Goal: Task Accomplishment & Management: Manage account settings

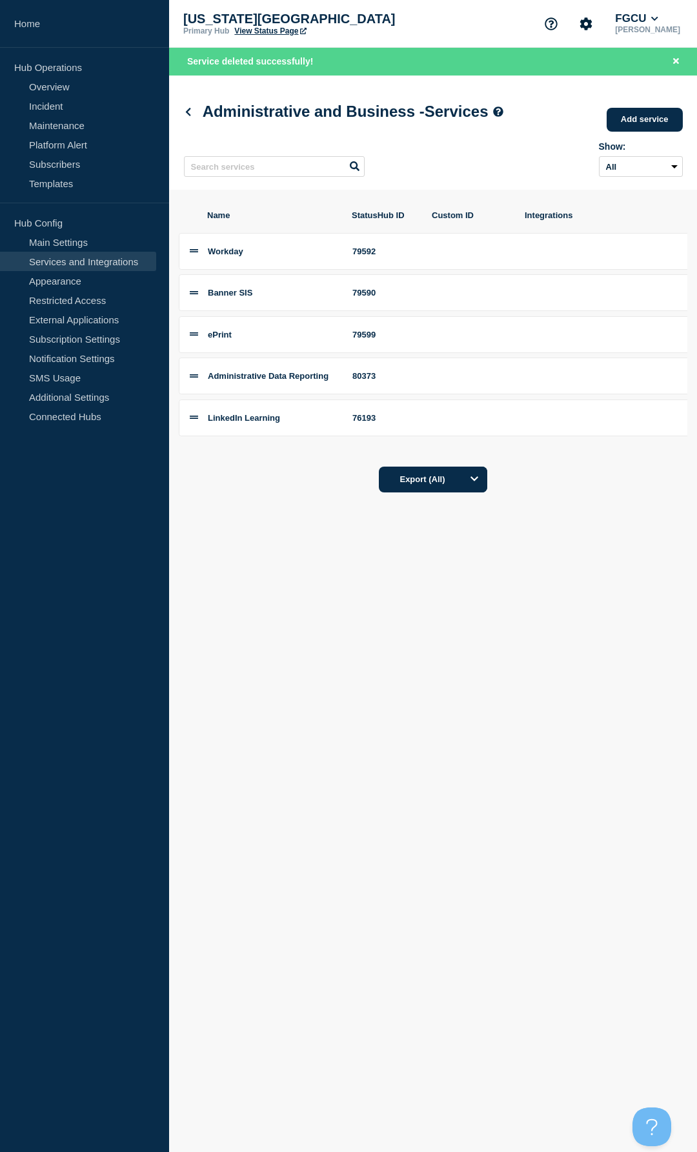
click at [289, 31] on link "View Status Page" at bounding box center [270, 30] width 72 height 9
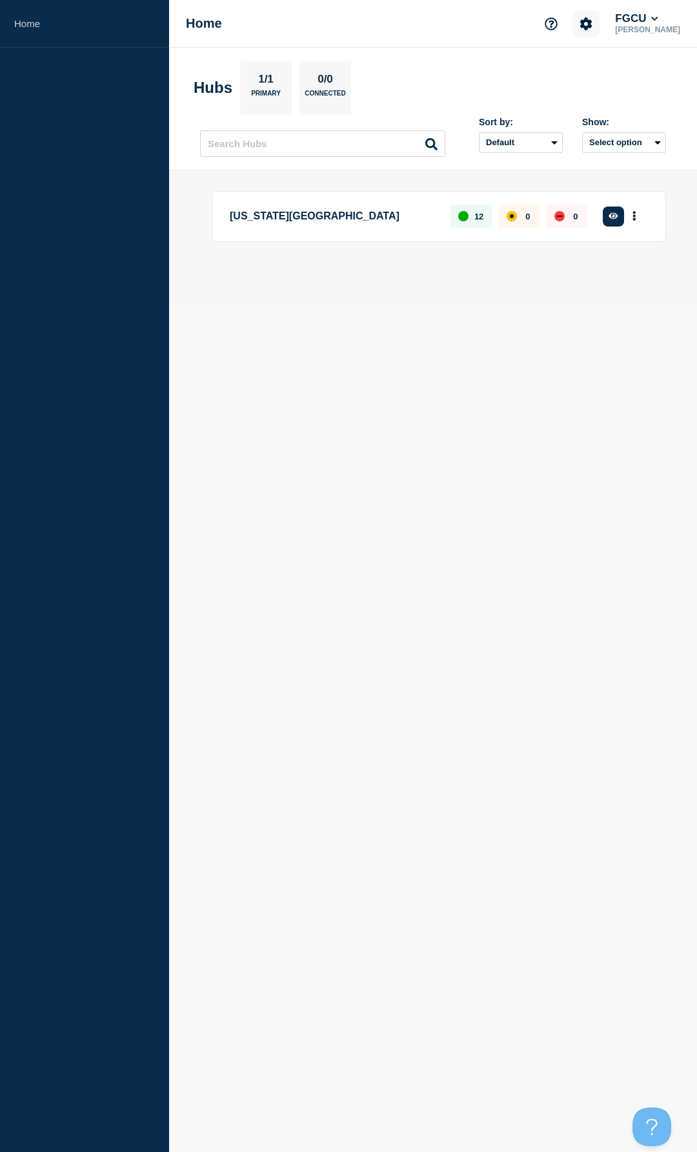
click at [592, 18] on icon "Account settings" at bounding box center [586, 23] width 12 height 12
click at [335, 223] on p "[US_STATE][GEOGRAPHIC_DATA]" at bounding box center [333, 217] width 206 height 24
click at [630, 215] on button "More actions" at bounding box center [634, 217] width 17 height 24
click at [340, 255] on div at bounding box center [433, 260] width 466 height 11
click at [288, 217] on p "[US_STATE][GEOGRAPHIC_DATA]" at bounding box center [333, 217] width 206 height 24
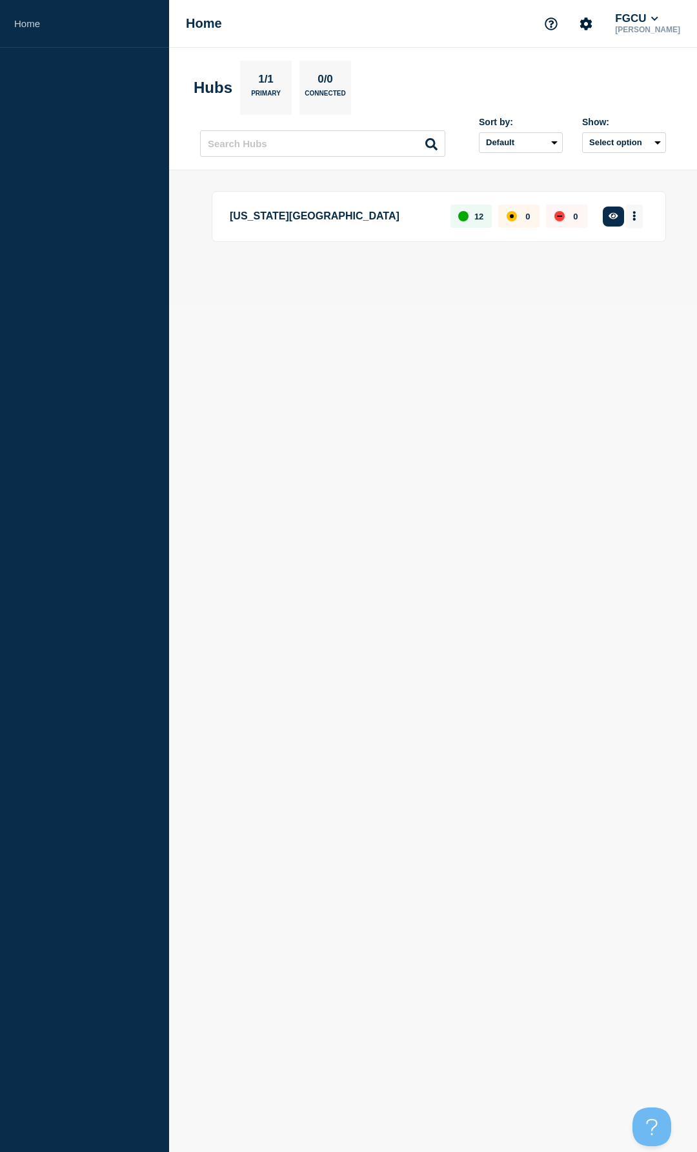
click at [635, 217] on icon "More actions" at bounding box center [634, 216] width 4 height 10
click at [203, 90] on h2 "Hubs" at bounding box center [213, 88] width 39 height 18
click at [27, 23] on link "Home" at bounding box center [84, 24] width 169 height 48
click at [361, 214] on p "[US_STATE][GEOGRAPHIC_DATA]" at bounding box center [333, 217] width 206 height 24
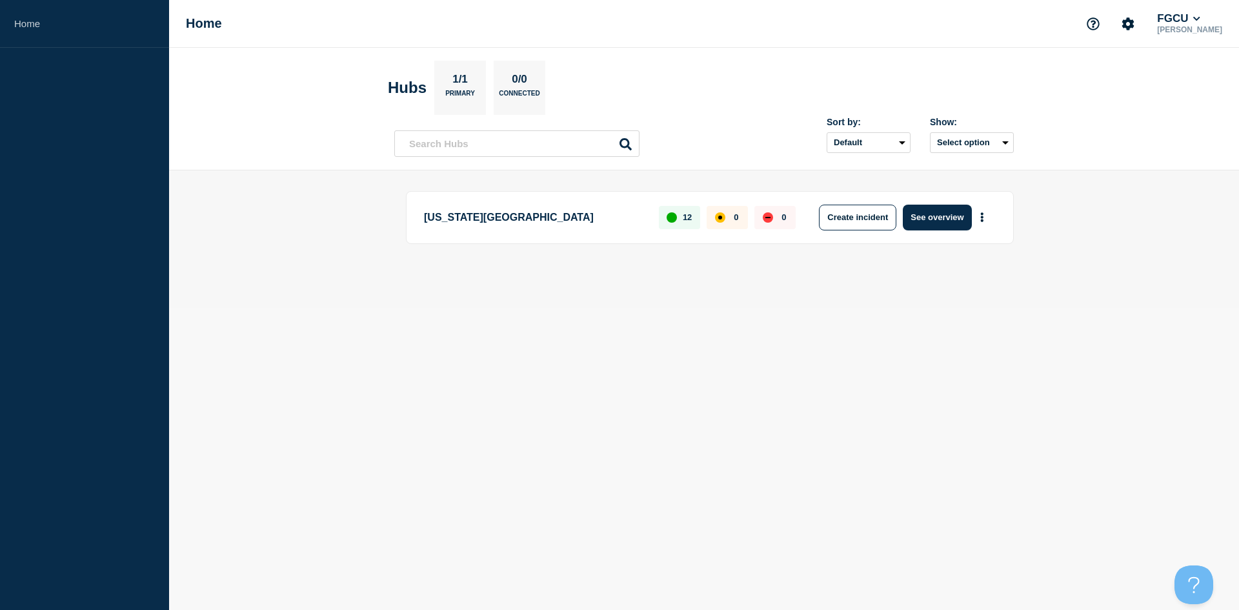
click at [521, 217] on p "[US_STATE][GEOGRAPHIC_DATA]" at bounding box center [534, 218] width 220 height 26
click at [696, 225] on button "See overview" at bounding box center [937, 218] width 68 height 26
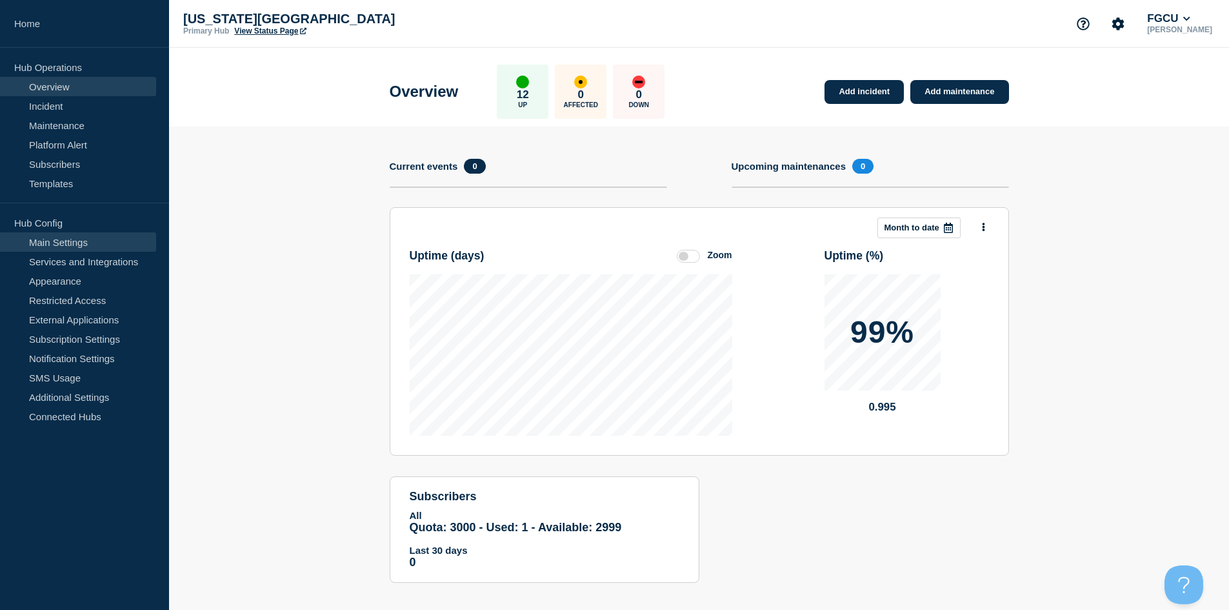
click at [78, 249] on link "Main Settings" at bounding box center [78, 241] width 156 height 19
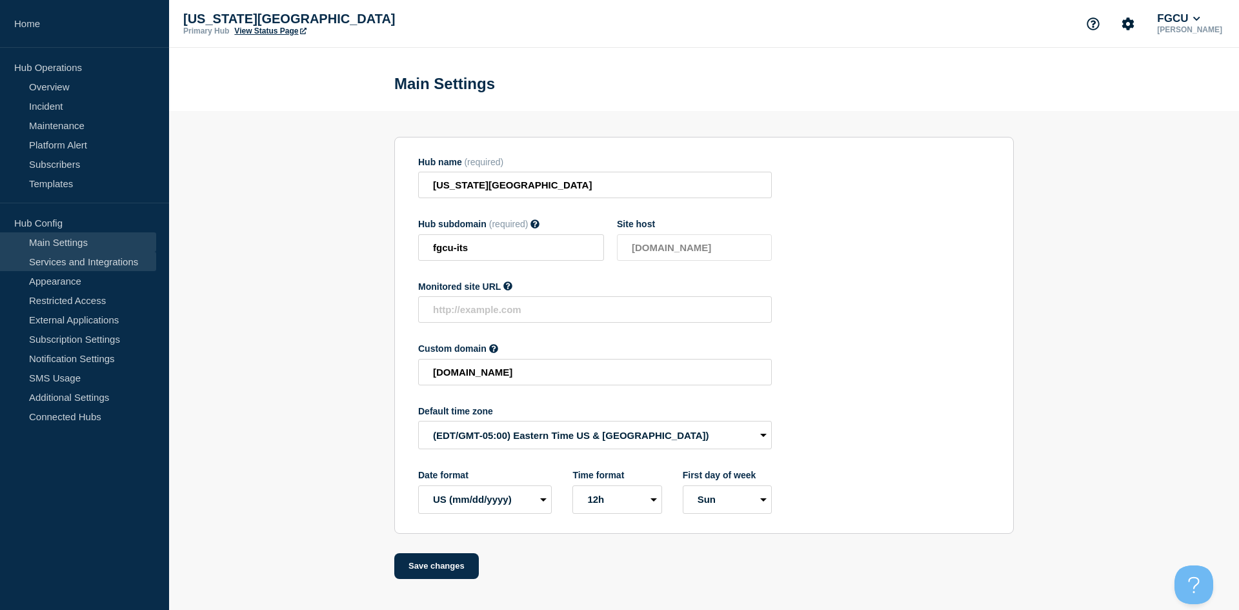
click at [74, 261] on link "Services and Integrations" at bounding box center [78, 261] width 156 height 19
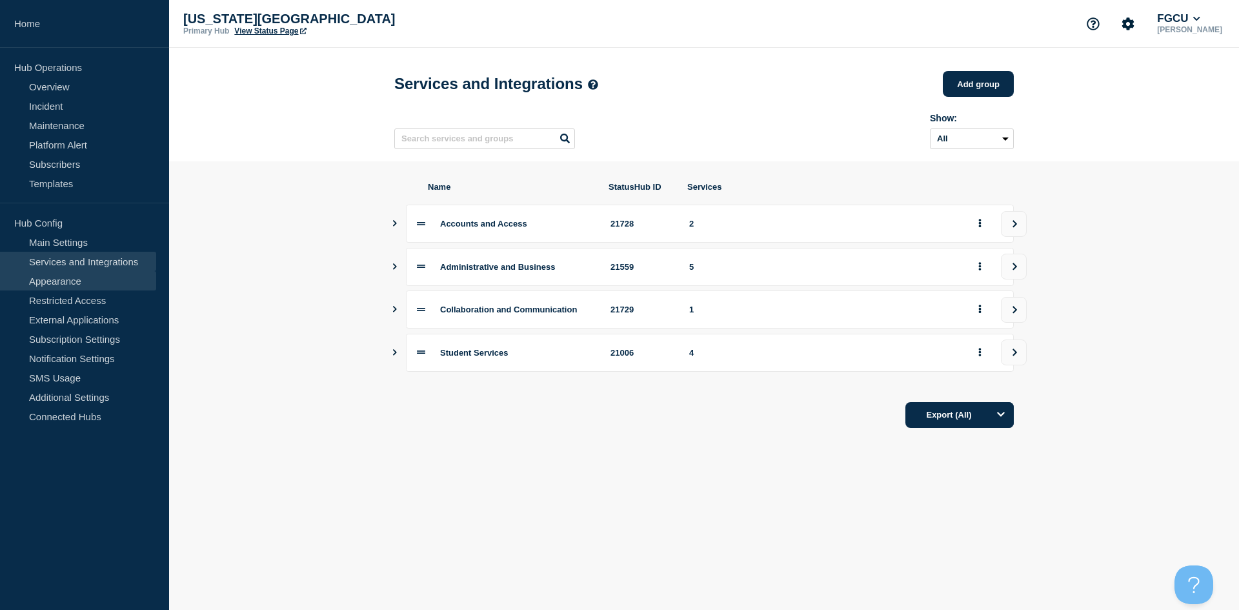
click at [96, 281] on link "Appearance" at bounding box center [78, 280] width 156 height 19
click at [77, 285] on link "Appearance" at bounding box center [78, 280] width 156 height 19
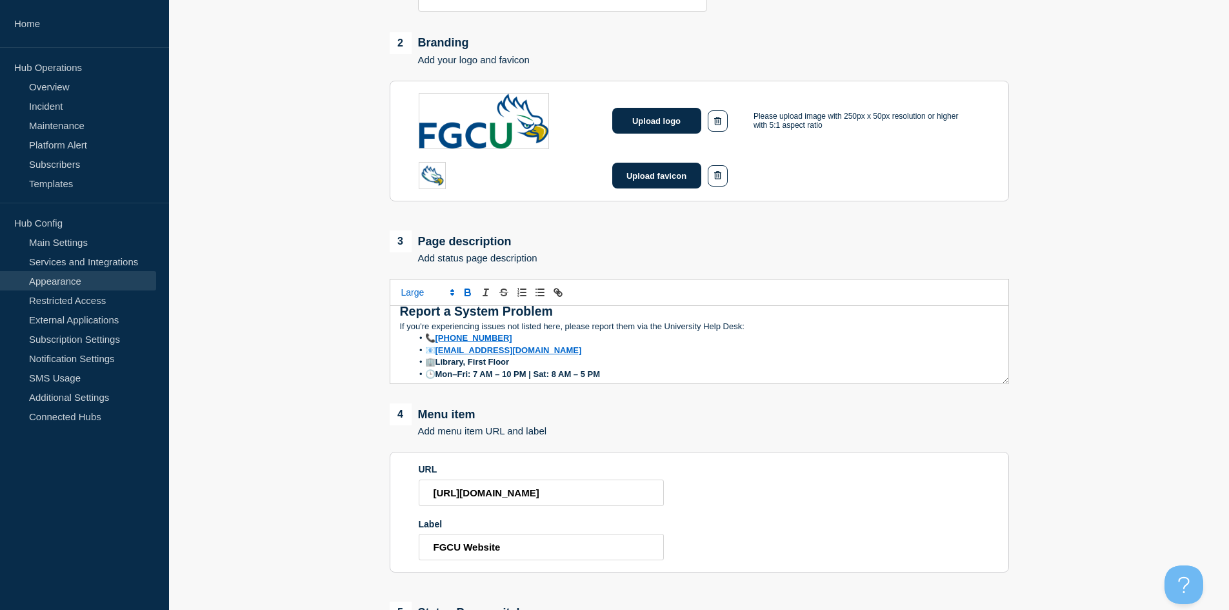
scroll to position [69, 0]
click at [424, 336] on li "📞 239-590-1188" at bounding box center [705, 334] width 587 height 12
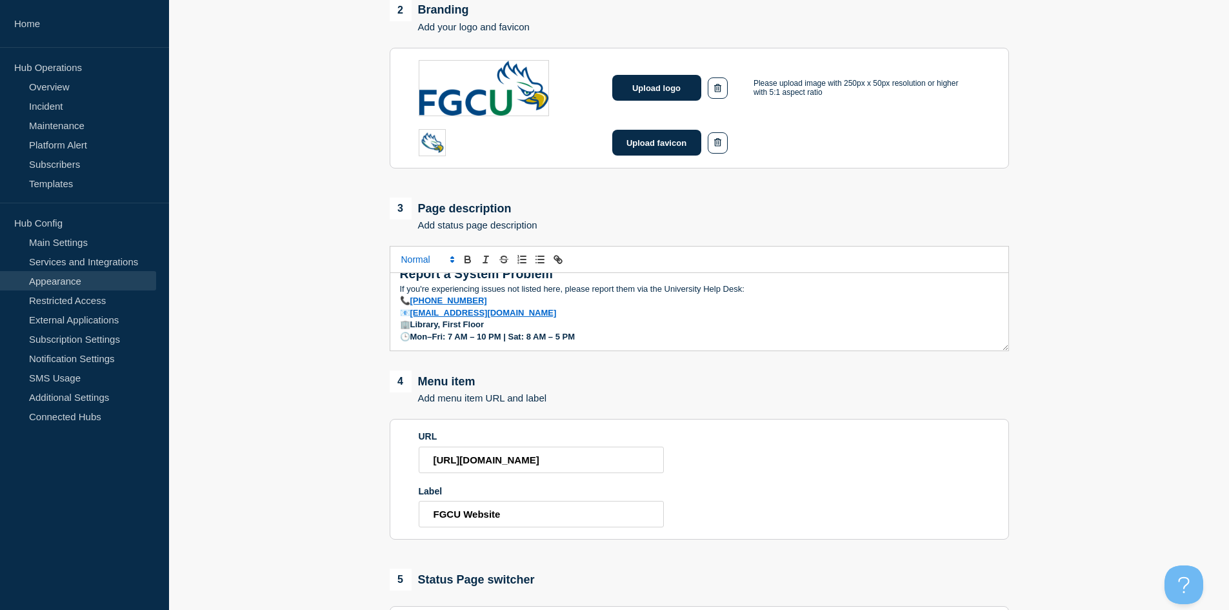
click at [449, 263] on icon "Font size" at bounding box center [453, 260] width 12 height 12
click at [343, 262] on main "1 Background theme Choose background theme to appear at the top of your status …" at bounding box center [699, 242] width 1060 height 1078
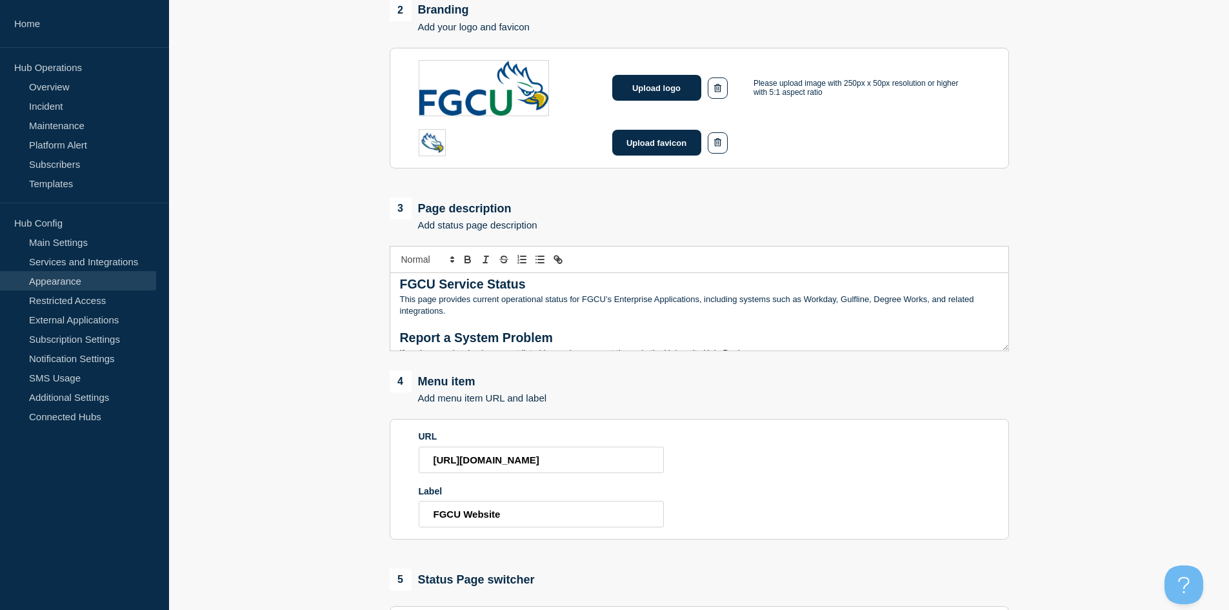
scroll to position [0, 0]
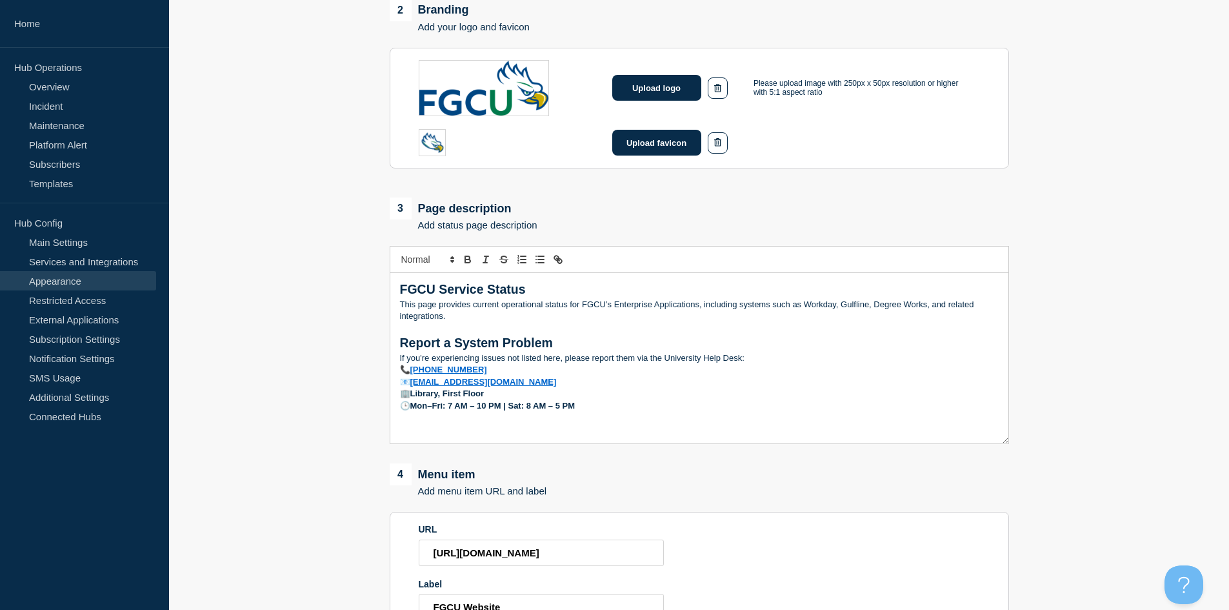
drag, startPoint x: 1006, startPoint y: 350, endPoint x: 1011, endPoint y: 443, distance: 93.0
click at [696, 443] on main "1 Background theme Choose background theme to appear at the top of your status …" at bounding box center [699, 288] width 1060 height 1171
drag, startPoint x: 605, startPoint y: 404, endPoint x: 378, endPoint y: 374, distance: 228.6
click at [378, 374] on main "1 Background theme Choose background theme to appear at the top of your status …" at bounding box center [699, 288] width 1060 height 1171
click at [514, 372] on p "📞 239-590-1188" at bounding box center [699, 370] width 599 height 12
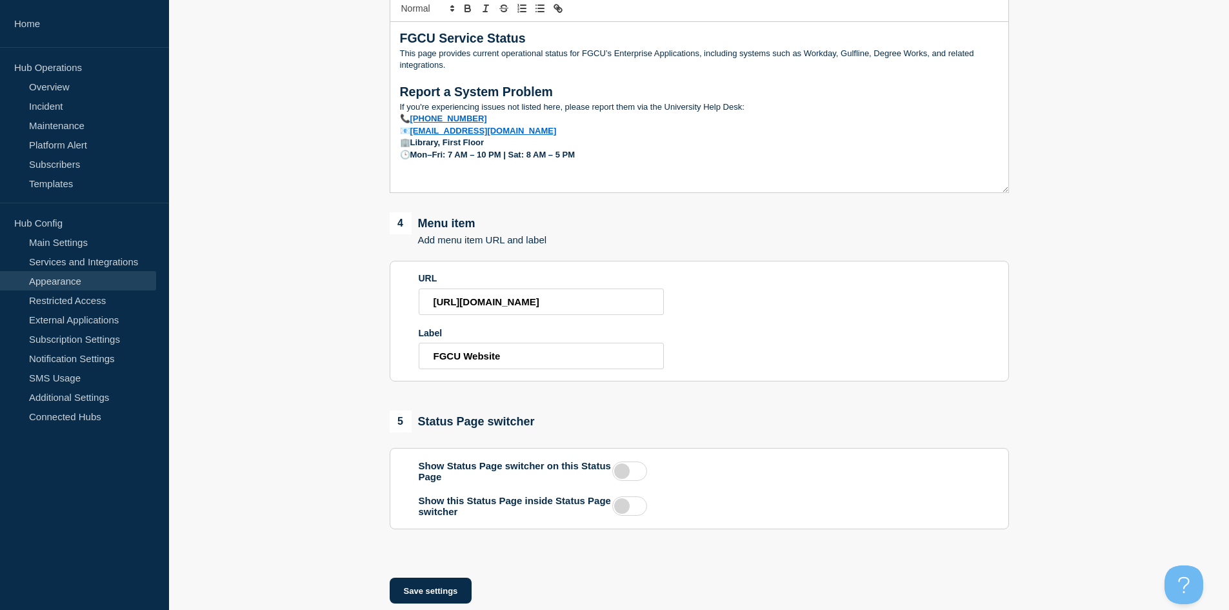
scroll to position [771, 0]
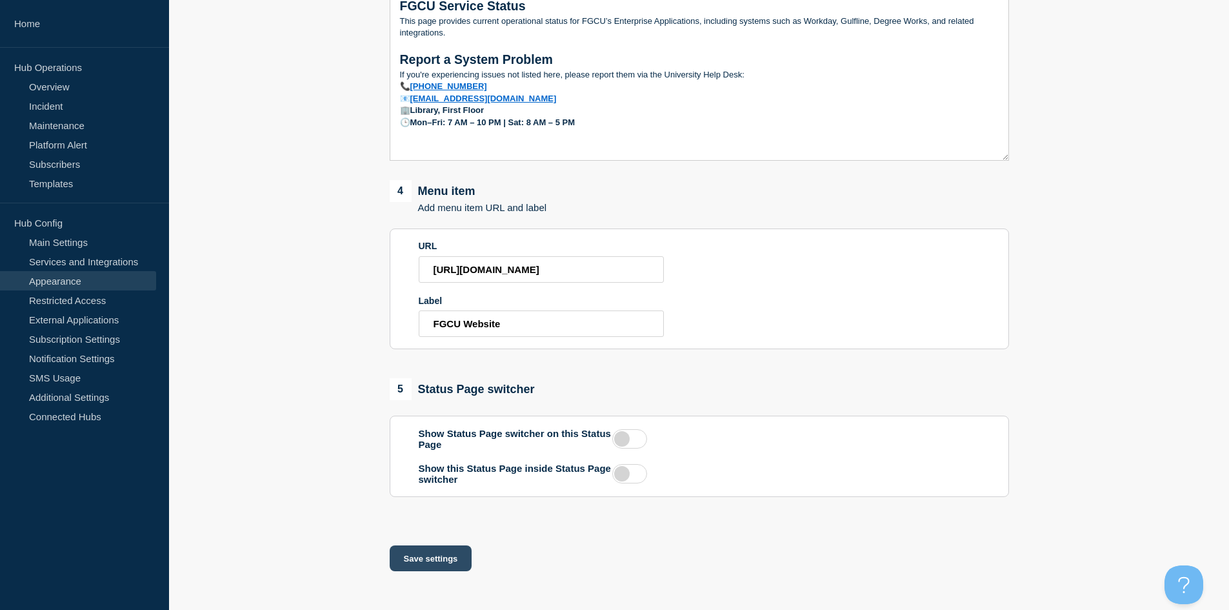
click at [452, 559] on button "Save settings" at bounding box center [431, 558] width 83 height 26
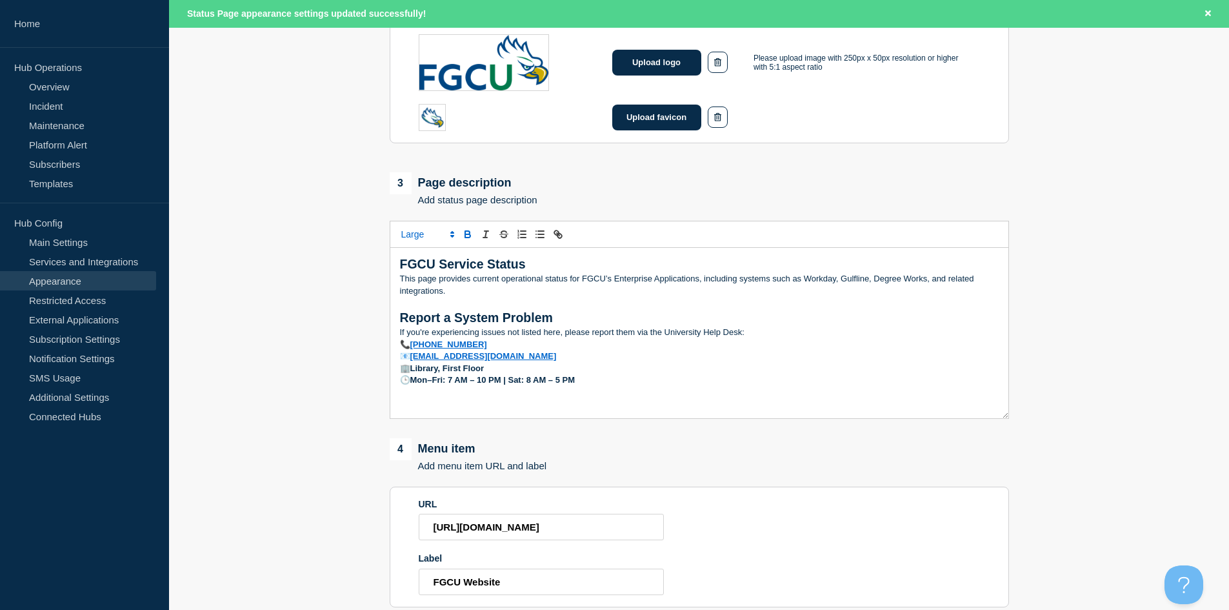
scroll to position [412, 0]
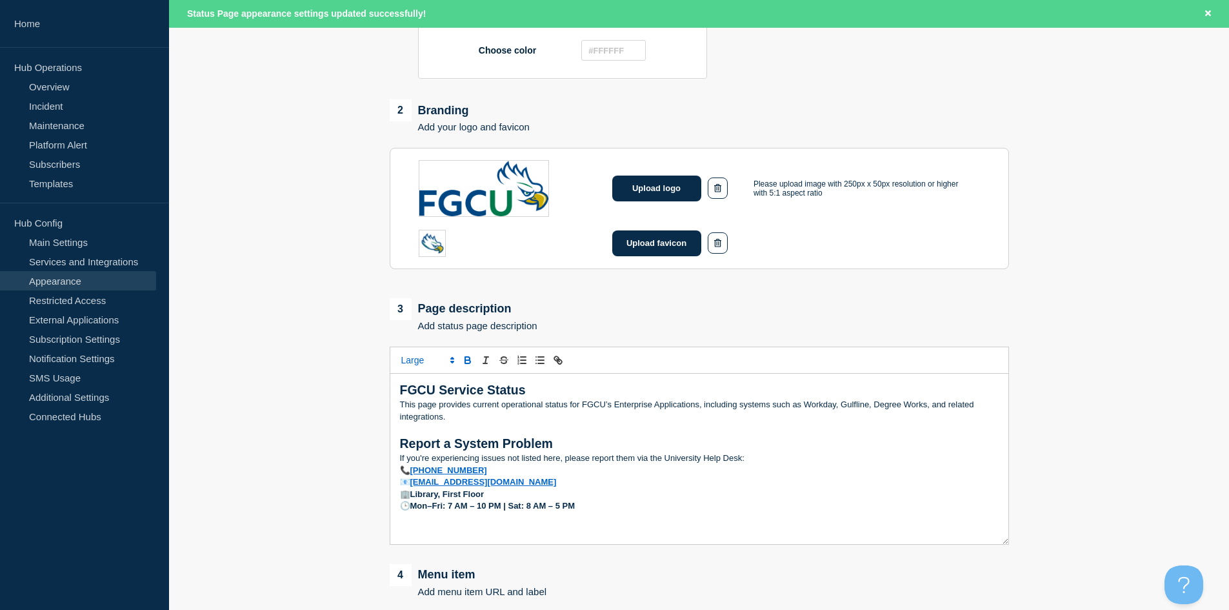
click at [403, 472] on p "📞 239-590-1188" at bounding box center [699, 471] width 599 height 12
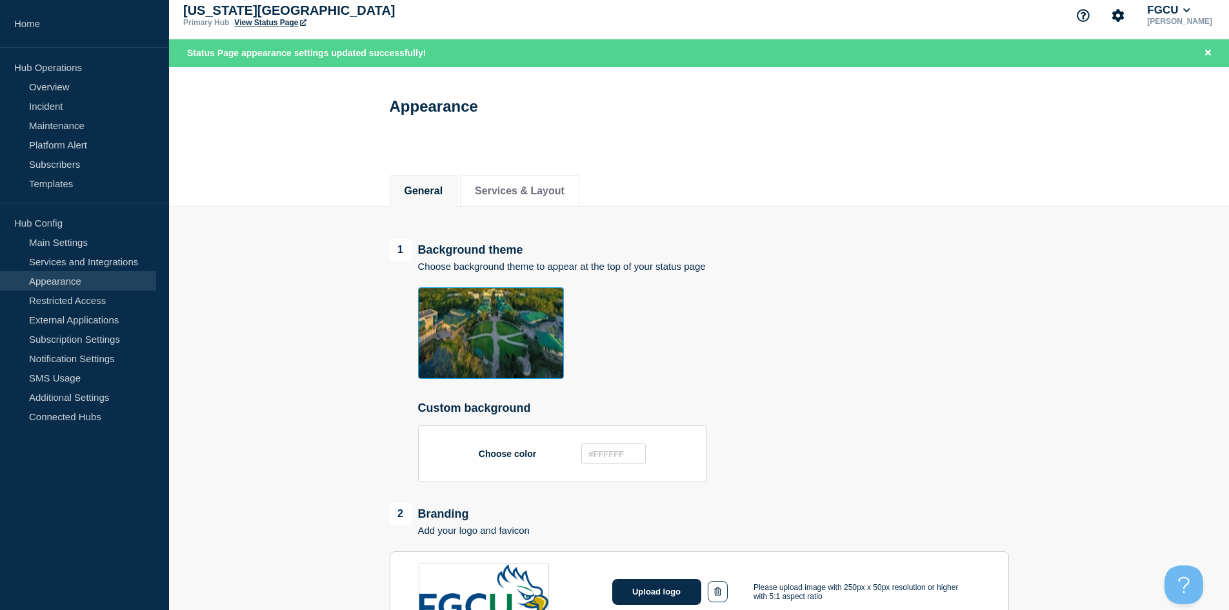
scroll to position [0, 0]
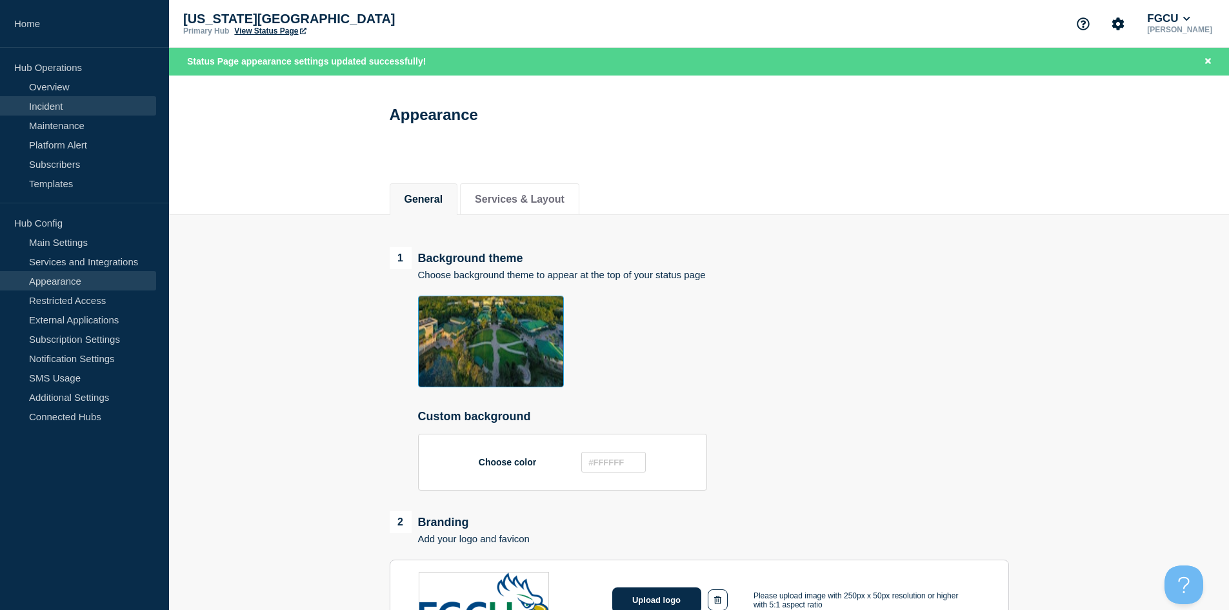
drag, startPoint x: 63, startPoint y: 86, endPoint x: 80, endPoint y: 98, distance: 20.9
click at [63, 86] on link "Overview" at bounding box center [78, 86] width 156 height 19
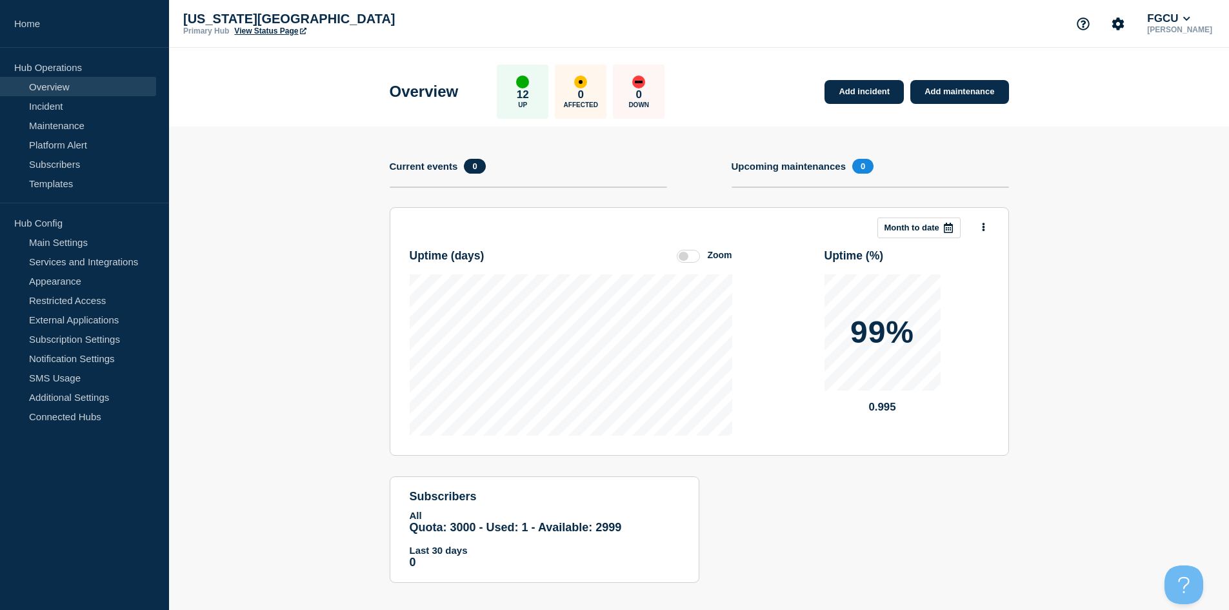
click at [296, 316] on section "Add incident Add maintenance Current events 0 Upcoming maintenances 0 This mont…" at bounding box center [699, 364] width 1060 height 476
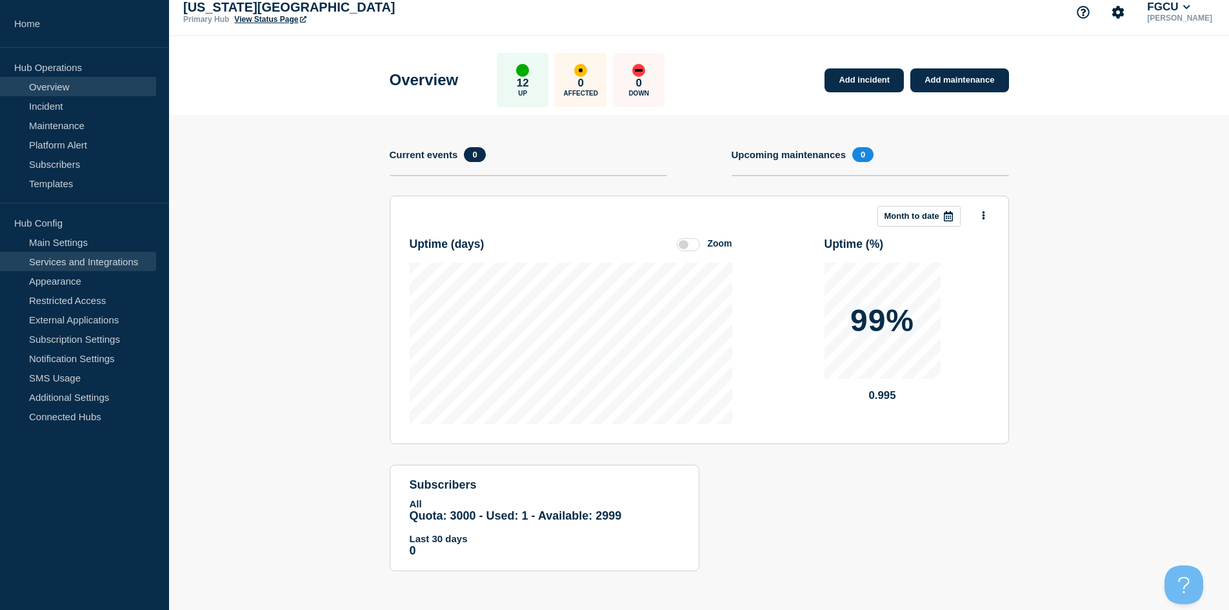
click at [94, 265] on link "Services and Integrations" at bounding box center [78, 261] width 156 height 19
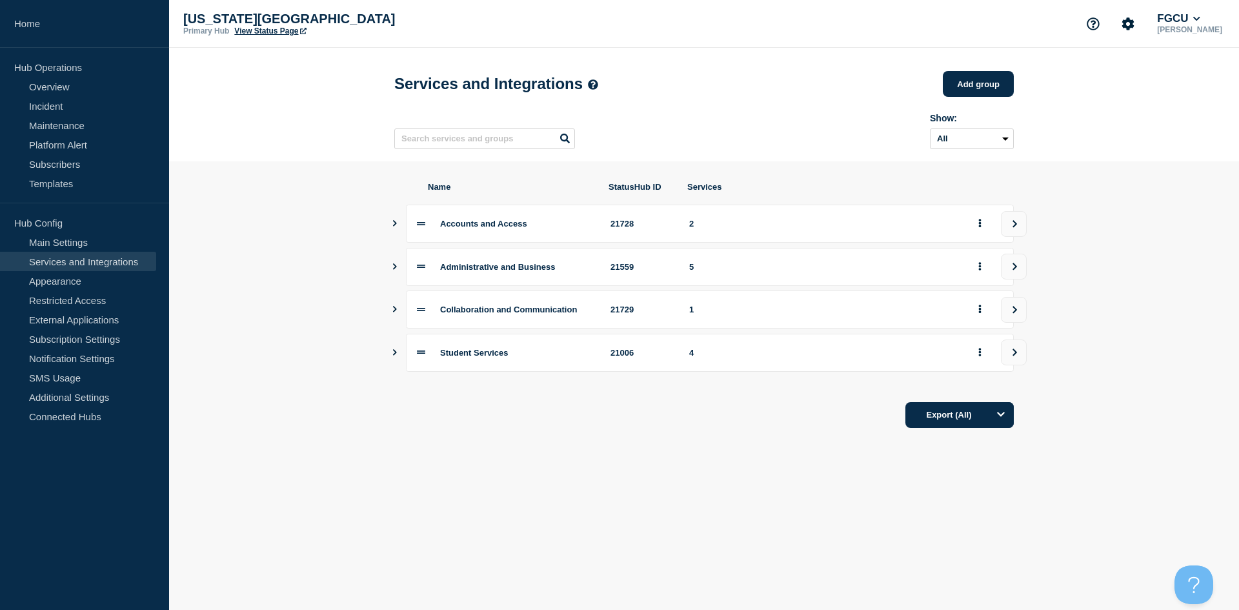
click at [394, 356] on icon "Show services" at bounding box center [395, 352] width 4 height 6
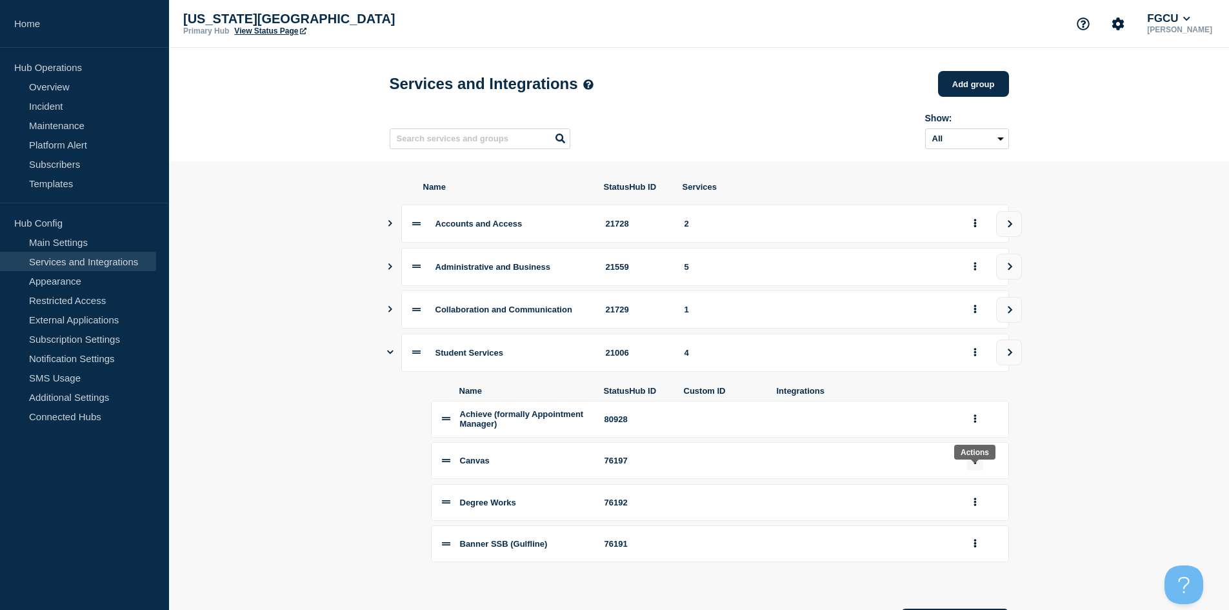
click at [696, 464] on icon "group actions" at bounding box center [975, 460] width 3 height 8
click at [696, 494] on button "Edit" at bounding box center [983, 484] width 65 height 20
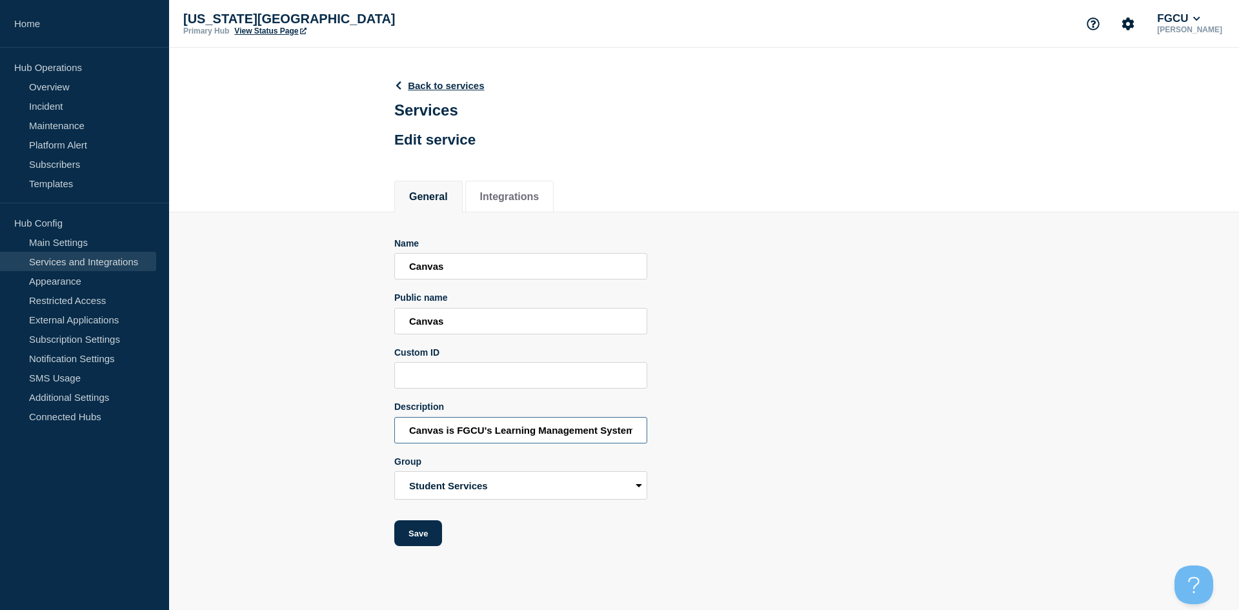
drag, startPoint x: 493, startPoint y: 433, endPoint x: 385, endPoint y: 432, distance: 107.8
click at [385, 432] on section "Name Canvas Public name Canvas Custom ID Description Canvas is FGCU's Learning …" at bounding box center [704, 379] width 1070 height 334
drag, startPoint x: 573, startPoint y: 432, endPoint x: 554, endPoint y: 450, distance: 26.0
click at [574, 432] on input "Learning Management System." at bounding box center [520, 430] width 253 height 26
type input "Learning Management System"
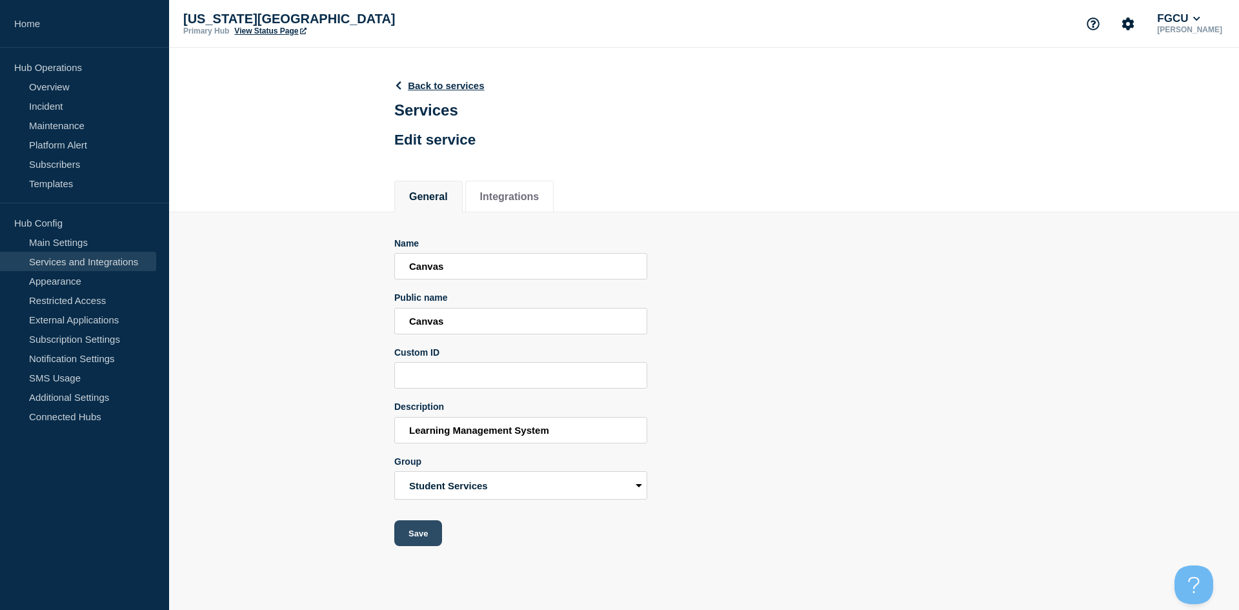
click at [423, 536] on button "Save" at bounding box center [418, 533] width 48 height 26
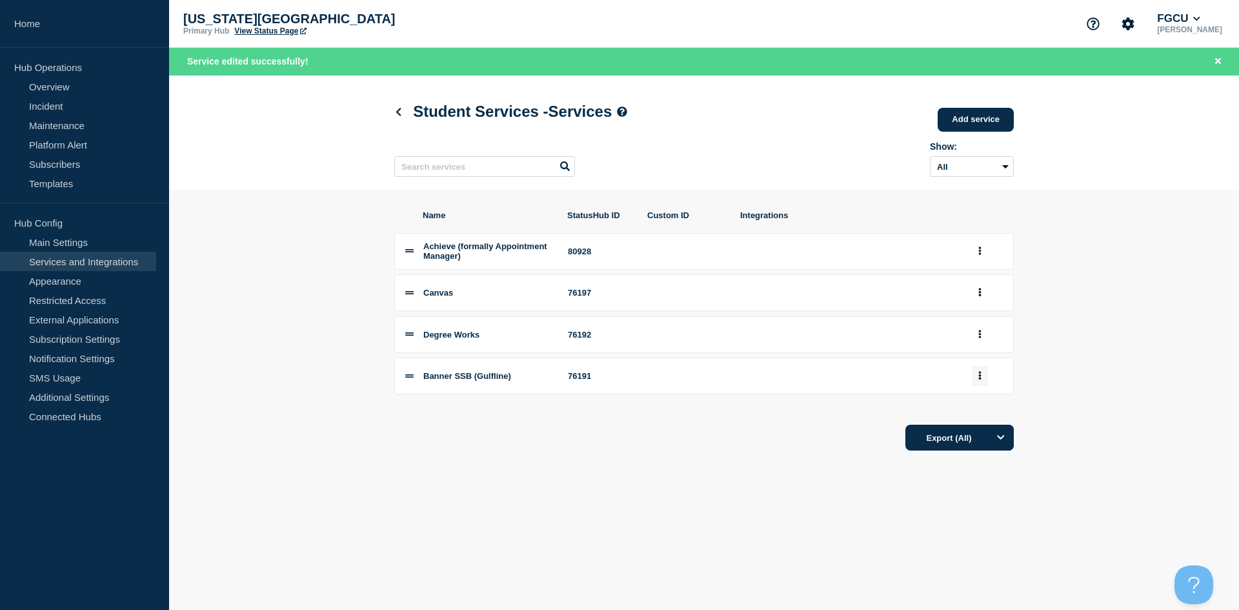
click at [696, 379] on icon "group actions" at bounding box center [979, 375] width 3 height 8
click at [696, 403] on button "Edit" at bounding box center [987, 399] width 65 height 20
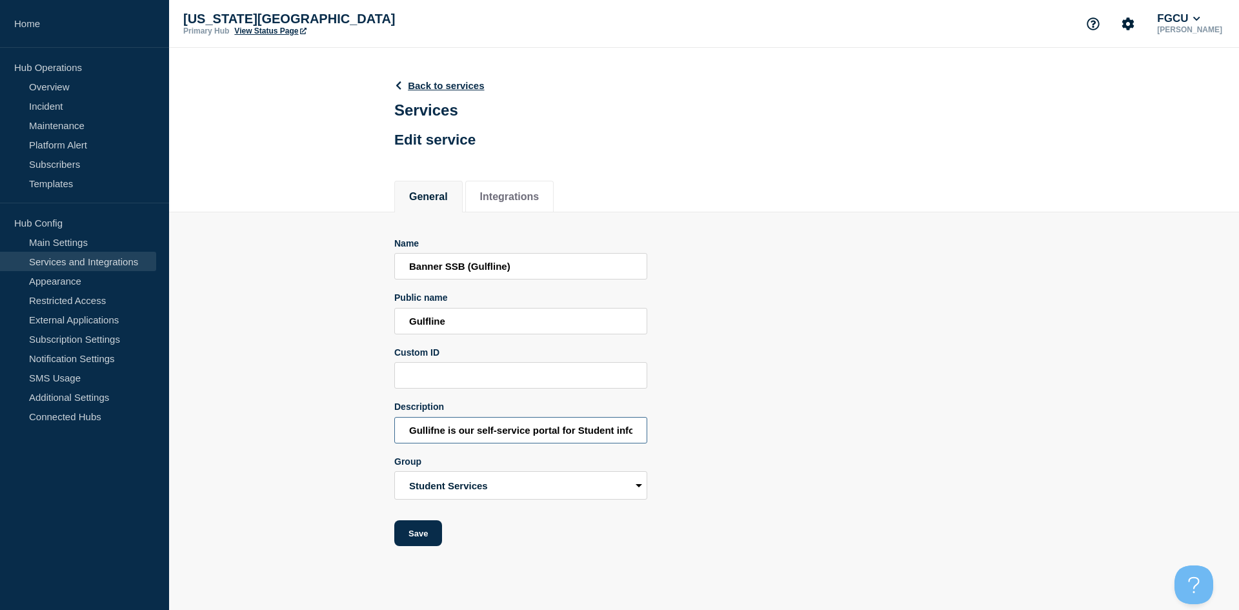
drag, startPoint x: 481, startPoint y: 430, endPoint x: 399, endPoint y: 432, distance: 82.6
click at [399, 432] on input "Gullifne is our self-service portal for Student information." at bounding box center [520, 430] width 253 height 26
click at [511, 432] on input "Self-service portal for Student information." at bounding box center [520, 430] width 253 height 26
type input "Self-service portal for student information system"
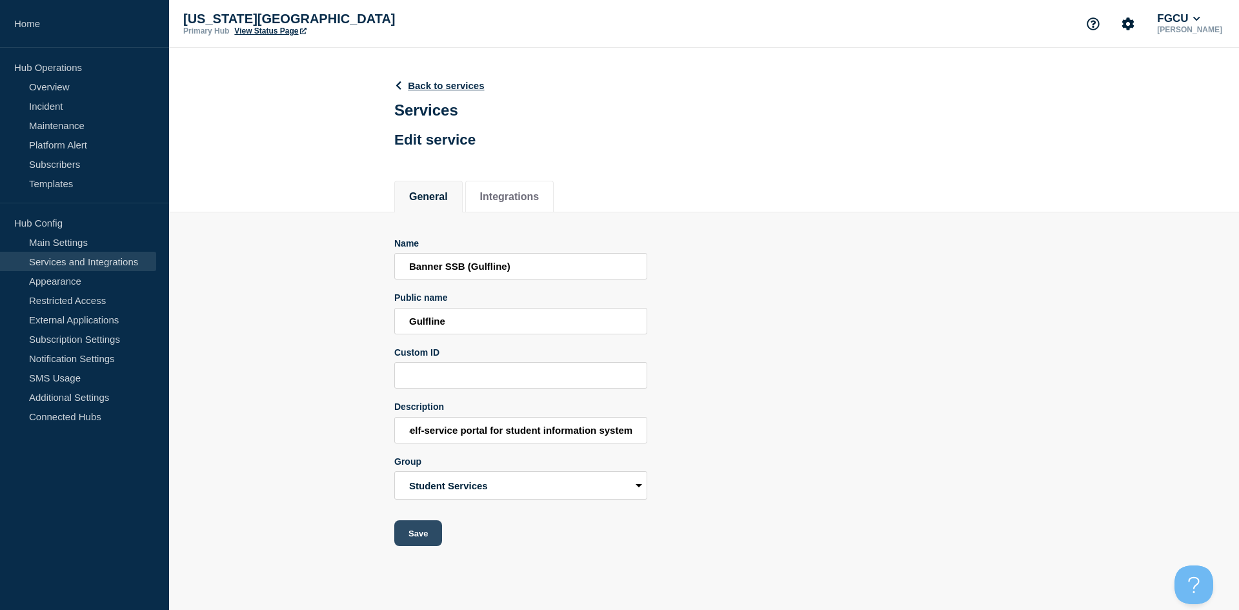
click at [418, 533] on button "Save" at bounding box center [418, 533] width 48 height 26
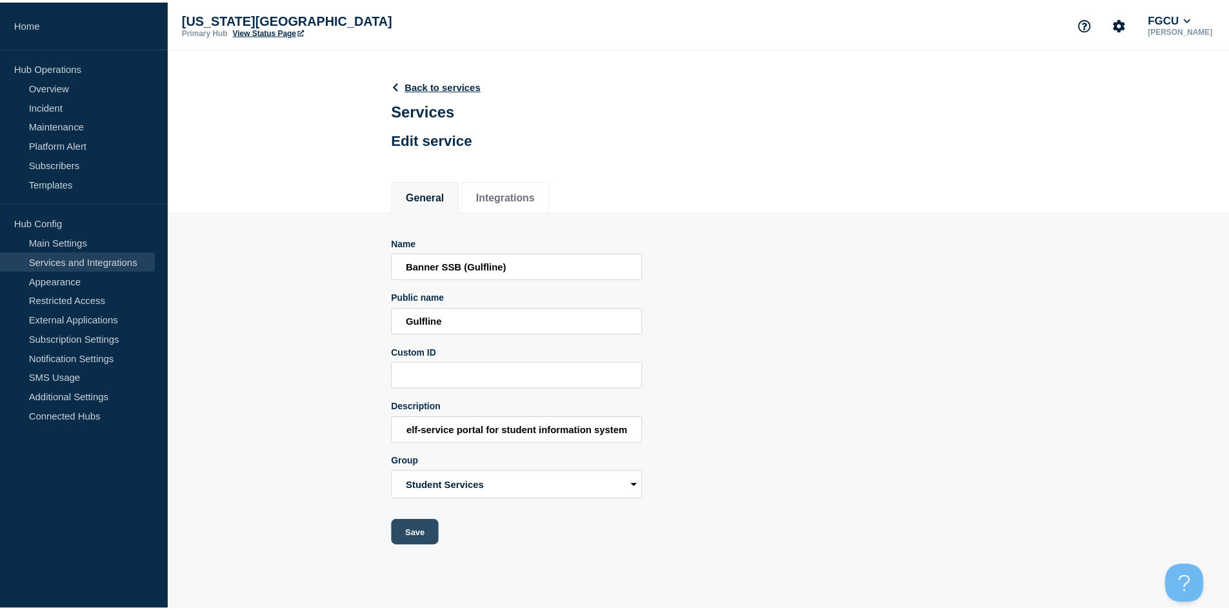
scroll to position [0, 0]
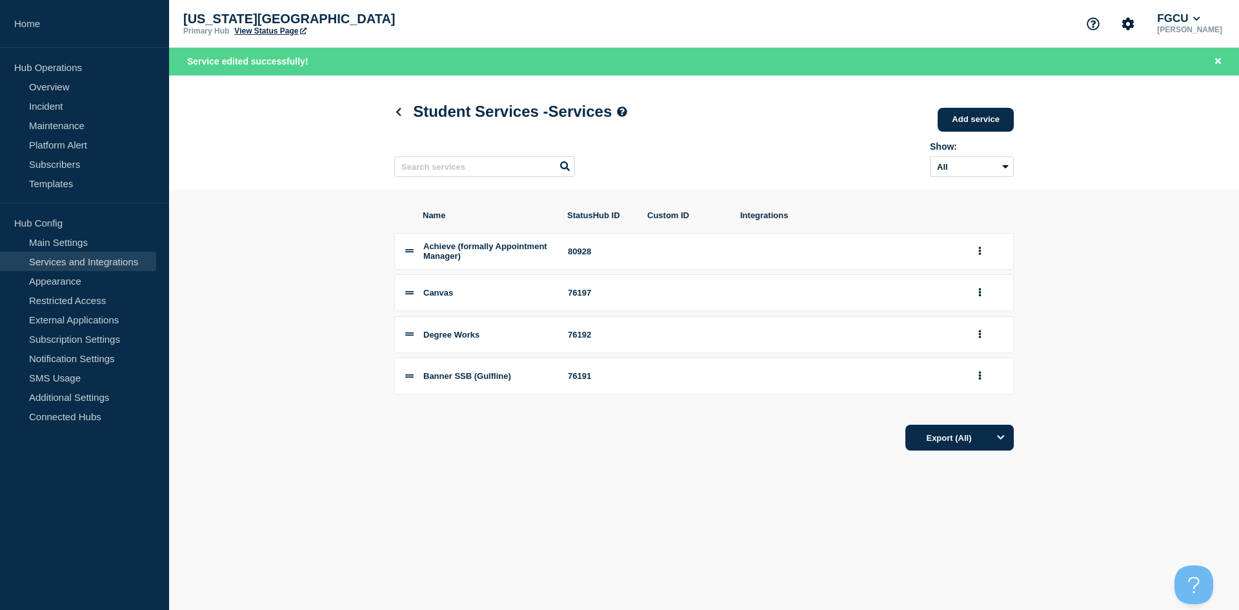
click at [267, 33] on link "View Status Page" at bounding box center [270, 30] width 72 height 9
click at [59, 258] on link "Services and Integrations" at bounding box center [78, 261] width 156 height 19
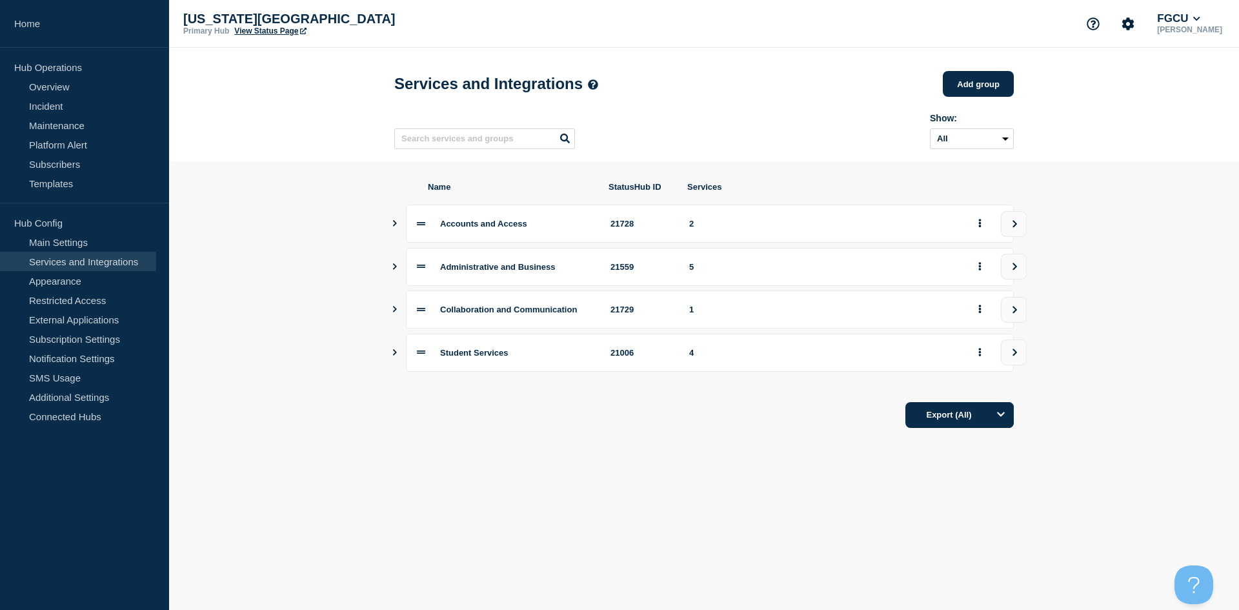
click at [396, 270] on icon "Show services" at bounding box center [394, 266] width 8 height 6
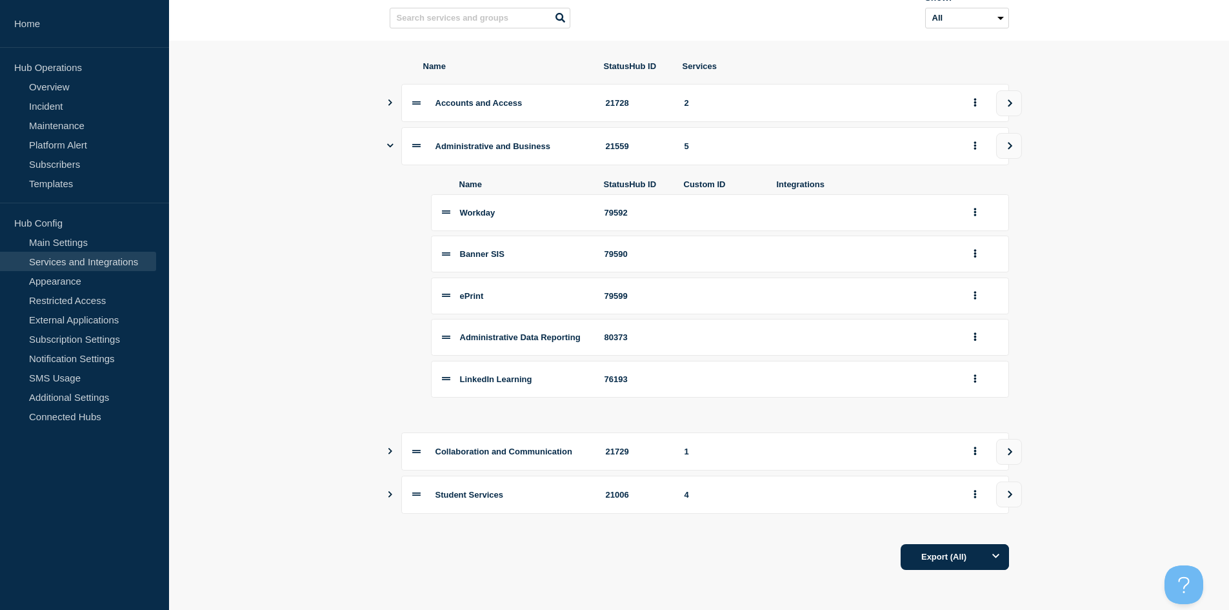
scroll to position [133, 0]
click at [390, 494] on icon "Show services" at bounding box center [390, 494] width 8 height 6
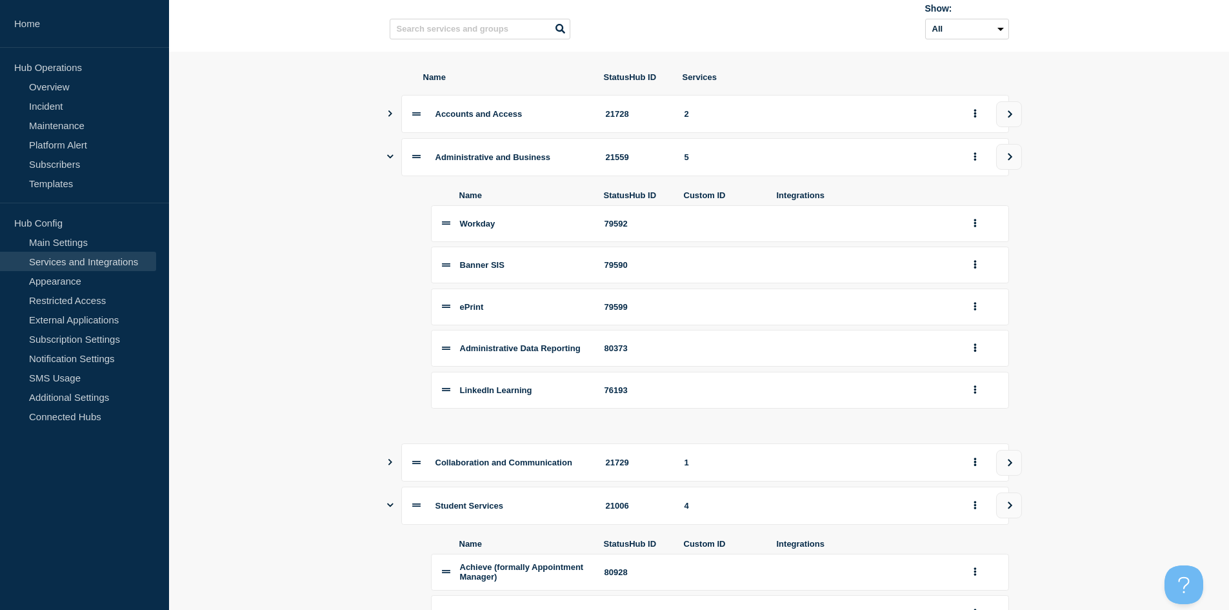
scroll to position [68, 0]
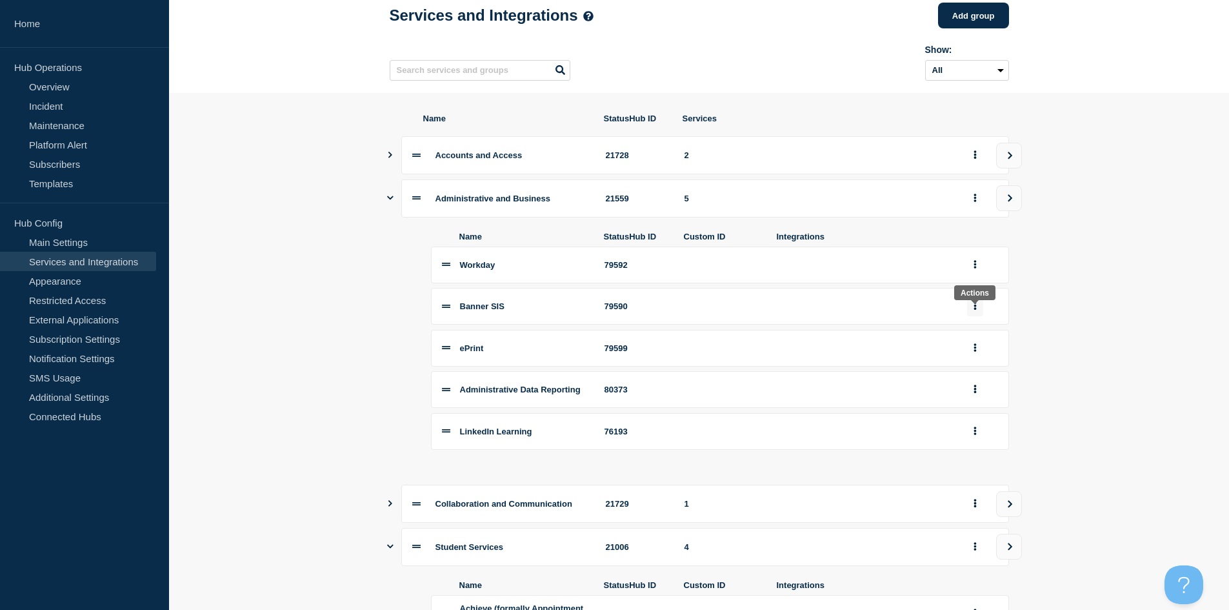
click at [696, 310] on button "group actions" at bounding box center [975, 306] width 16 height 20
click at [696, 334] on button "Edit" at bounding box center [983, 329] width 65 height 20
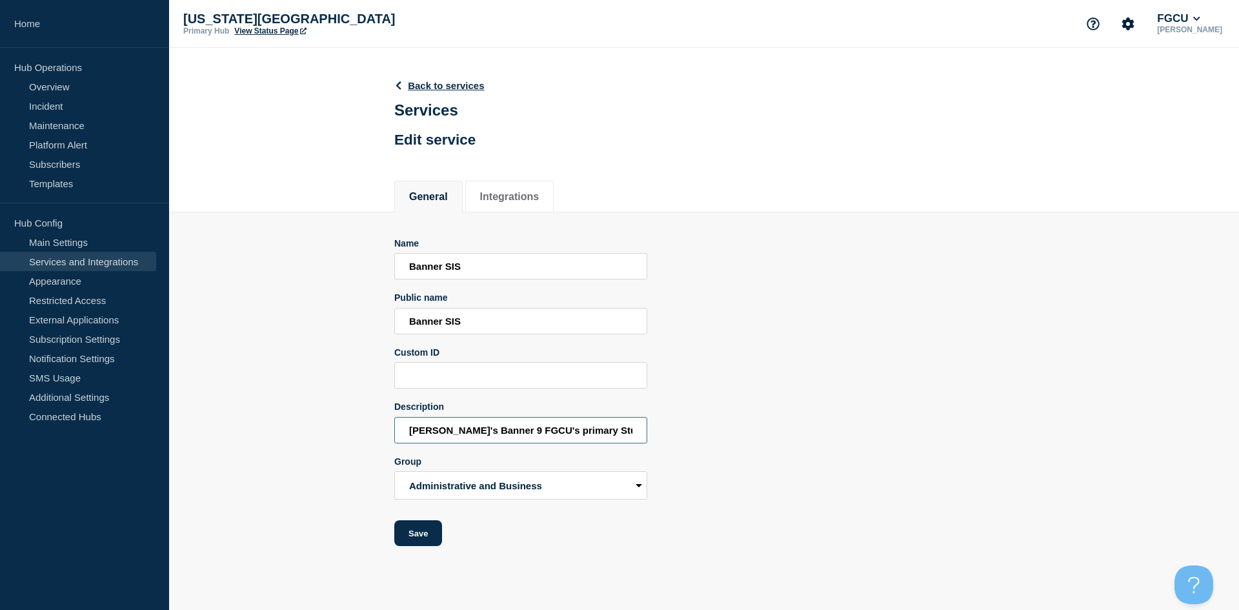
scroll to position [0, 41]
drag, startPoint x: 511, startPoint y: 432, endPoint x: 663, endPoint y: 435, distance: 153.0
click at [663, 435] on div "Name Banner SIS Public name Banner SIS Custom ID Description Ellucian's Banner …" at bounding box center [704, 392] width 620 height 308
click at [588, 434] on input "Ellucian's Banner 9 FGCU's primary Student ERP system." at bounding box center [520, 430] width 253 height 26
drag, startPoint x: 596, startPoint y: 431, endPoint x: 642, endPoint y: 431, distance: 45.2
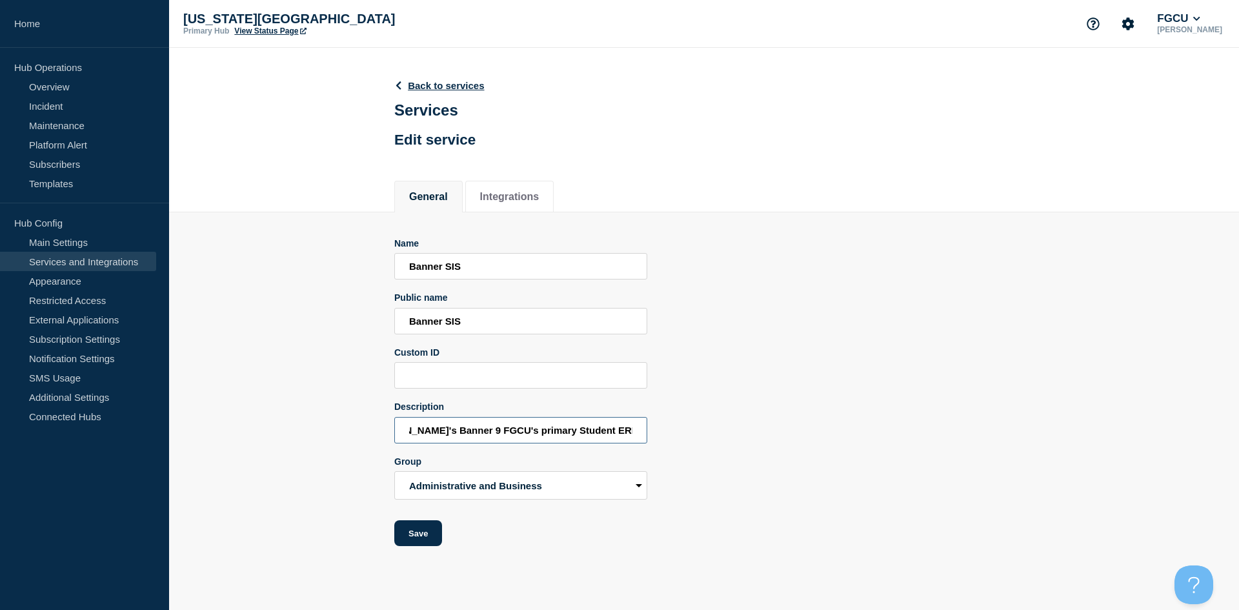
click at [642, 431] on input "Ellucian's Banner 9 FGCU's primary Student ERP system." at bounding box center [520, 430] width 253 height 26
type input "Student Information System"
click at [429, 540] on button "Save" at bounding box center [418, 533] width 48 height 26
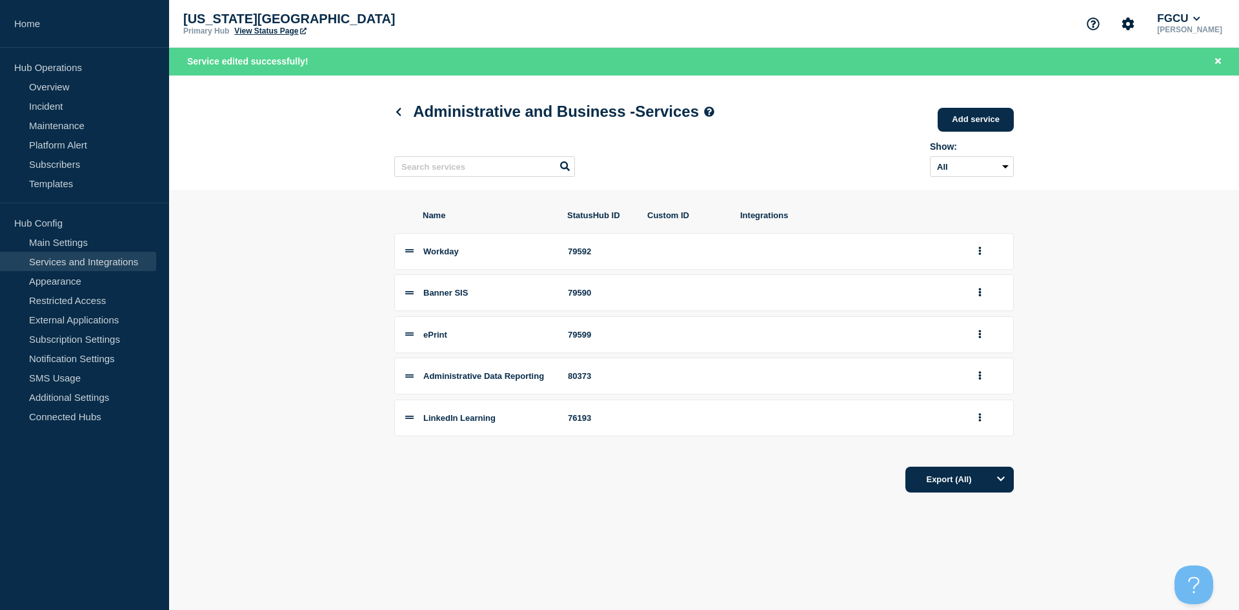
click at [286, 30] on link "View Status Page" at bounding box center [270, 30] width 72 height 9
click at [65, 259] on link "Services and Integrations" at bounding box center [78, 261] width 156 height 19
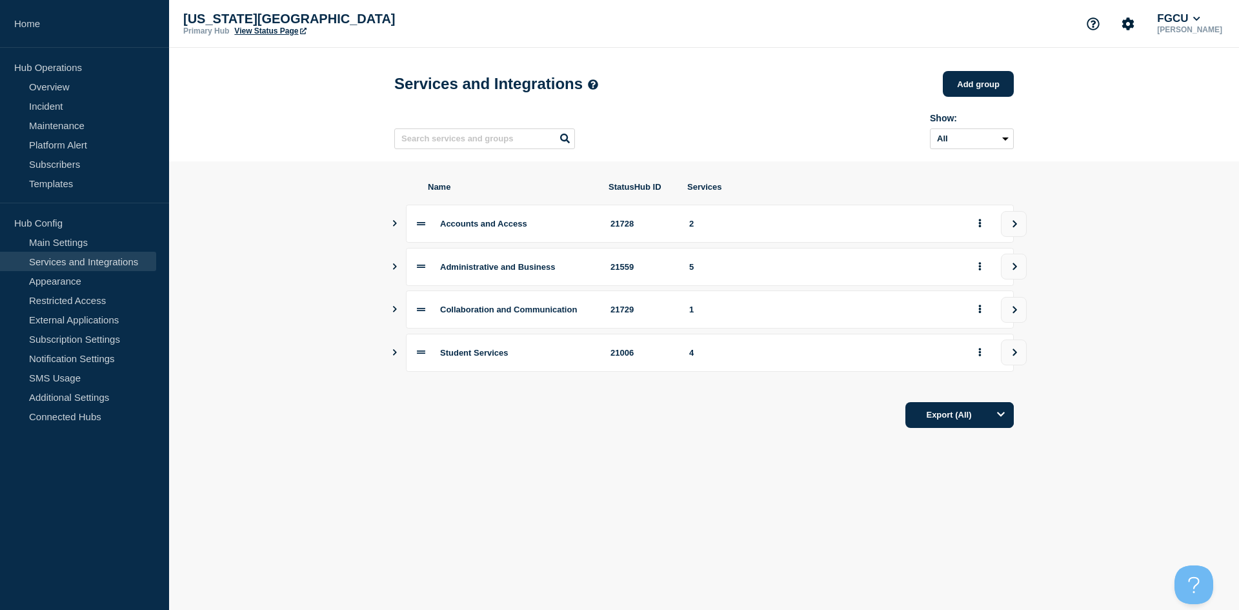
click at [398, 227] on icon "Show services" at bounding box center [394, 223] width 8 height 6
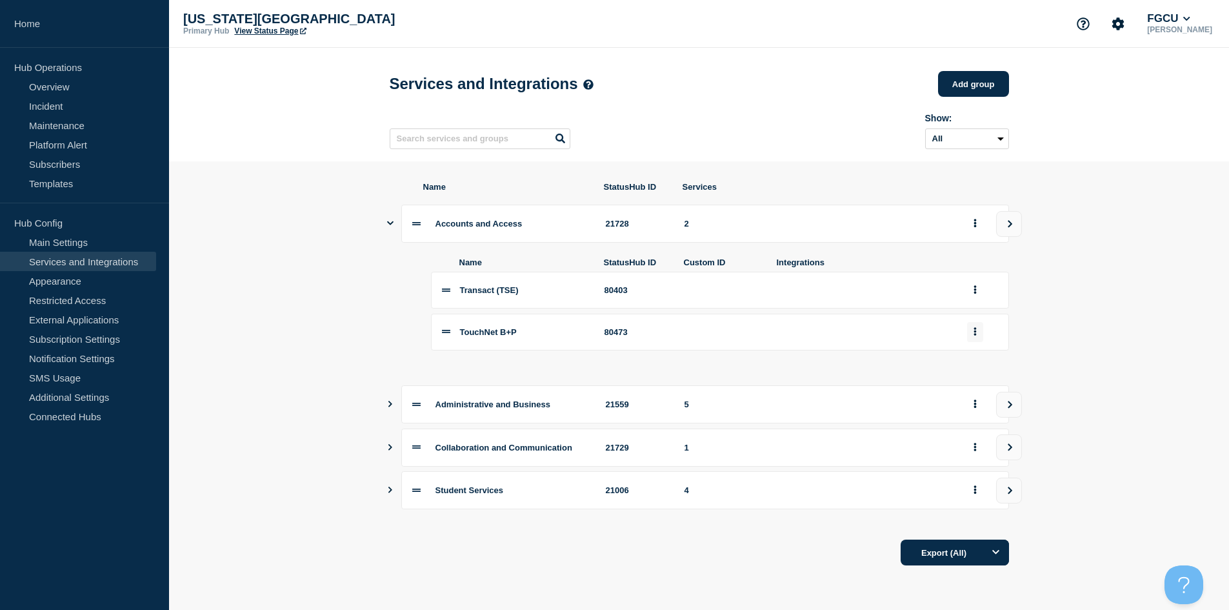
click at [696, 339] on button "group actions" at bounding box center [975, 332] width 16 height 20
click at [696, 361] on button "Edit" at bounding box center [983, 355] width 65 height 20
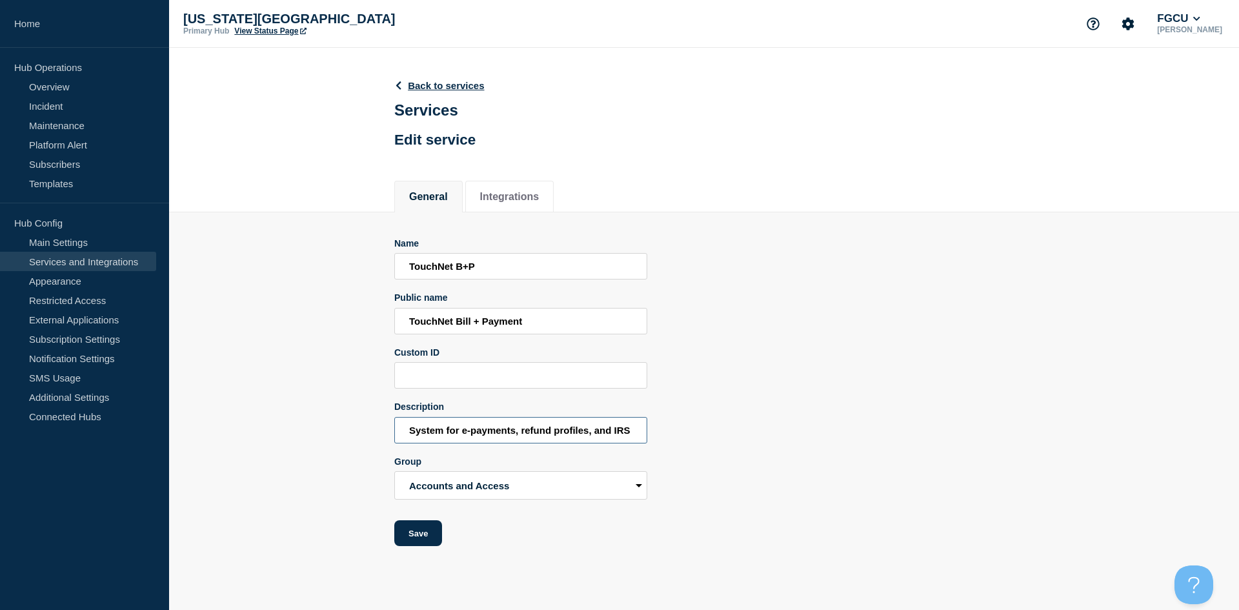
scroll to position [0, 33]
drag, startPoint x: 612, startPoint y: 438, endPoint x: 660, endPoint y: 438, distance: 47.8
click at [660, 438] on div "Name TouchNet B+P Public name TouchNet Bill + Payment Custom ID Description Sys…" at bounding box center [704, 392] width 620 height 308
click at [612, 434] on input "System for e-payments, refund profiles, and IRS 1098Ts" at bounding box center [520, 430] width 253 height 26
click at [627, 434] on input "System for e-payments, refund profiles, and IRS 1098Ts" at bounding box center [520, 430] width 253 height 26
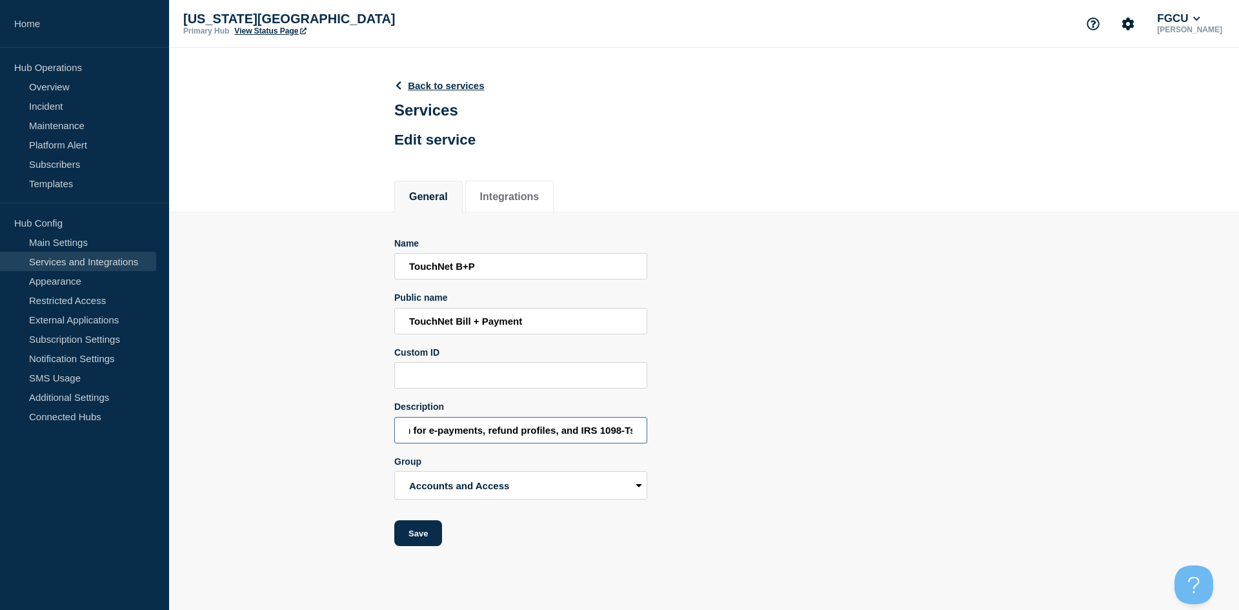
scroll to position [0, 35]
type input "System for e-payments, refund profiles, and IRS 1098-Ts"
click at [424, 543] on button "Save" at bounding box center [418, 533] width 48 height 26
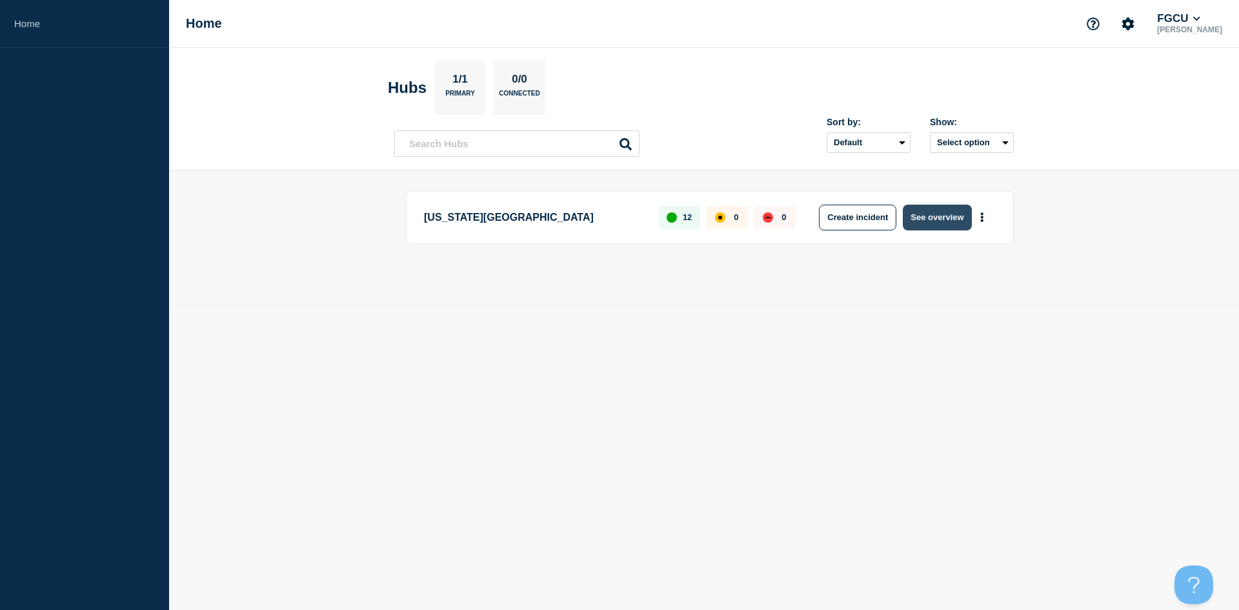
click at [933, 217] on button "See overview" at bounding box center [937, 218] width 68 height 26
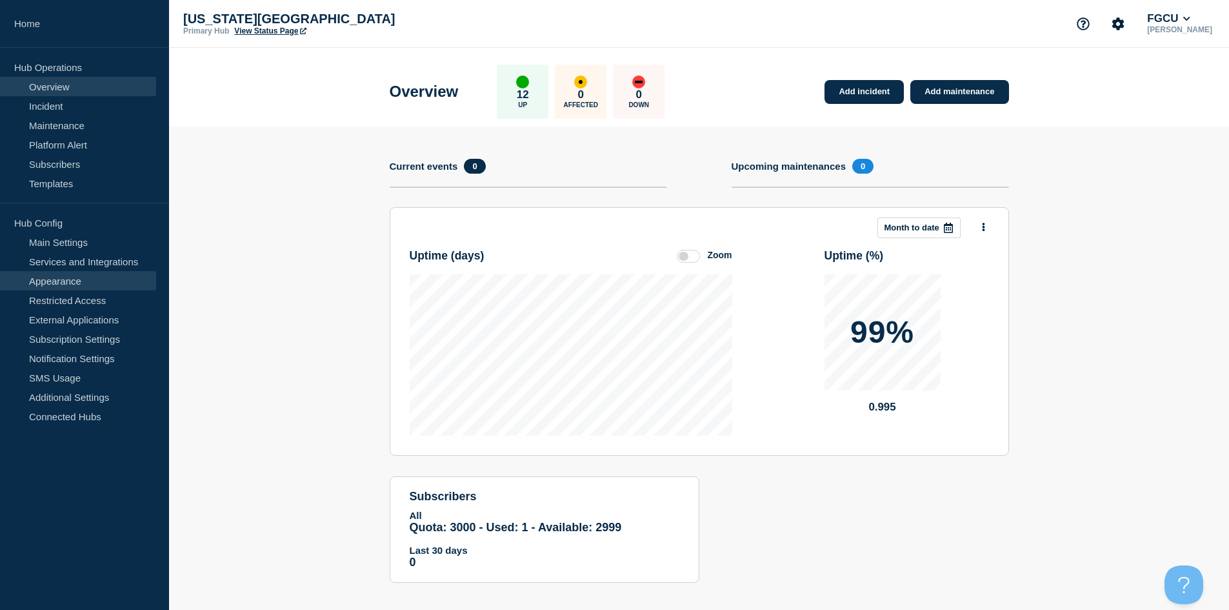
click at [83, 277] on link "Appearance" at bounding box center [78, 280] width 156 height 19
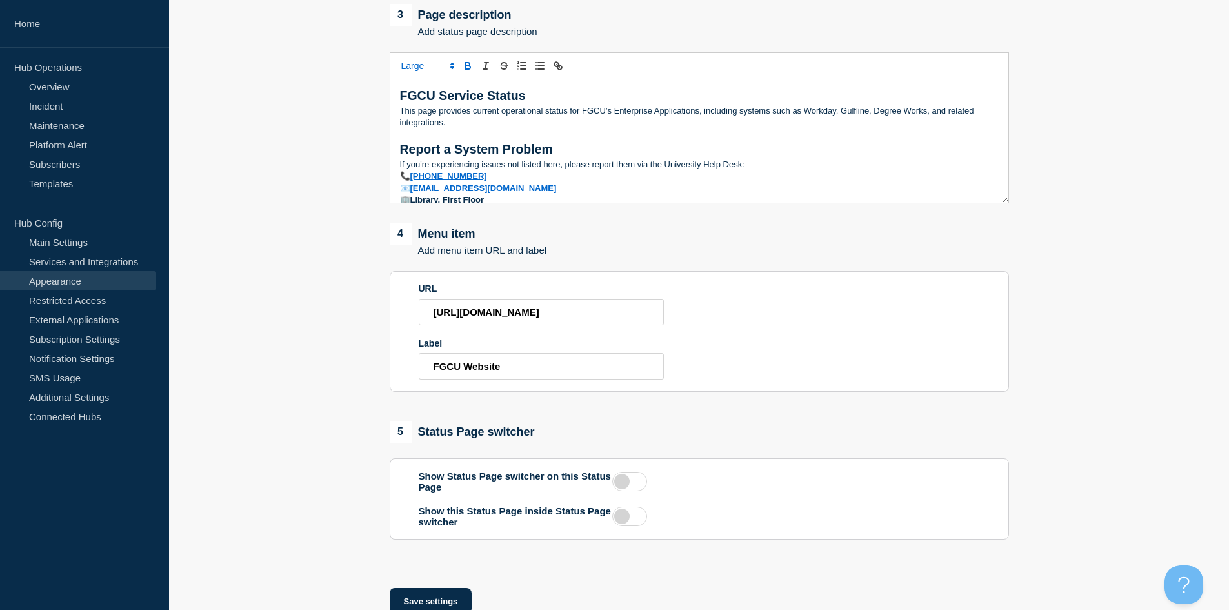
drag, startPoint x: 1004, startPoint y: 156, endPoint x: 964, endPoint y: 251, distance: 102.7
click at [968, 203] on div "FGCU Service Status This page provides current operational status for FGCU’s En…" at bounding box center [699, 140] width 618 height 123
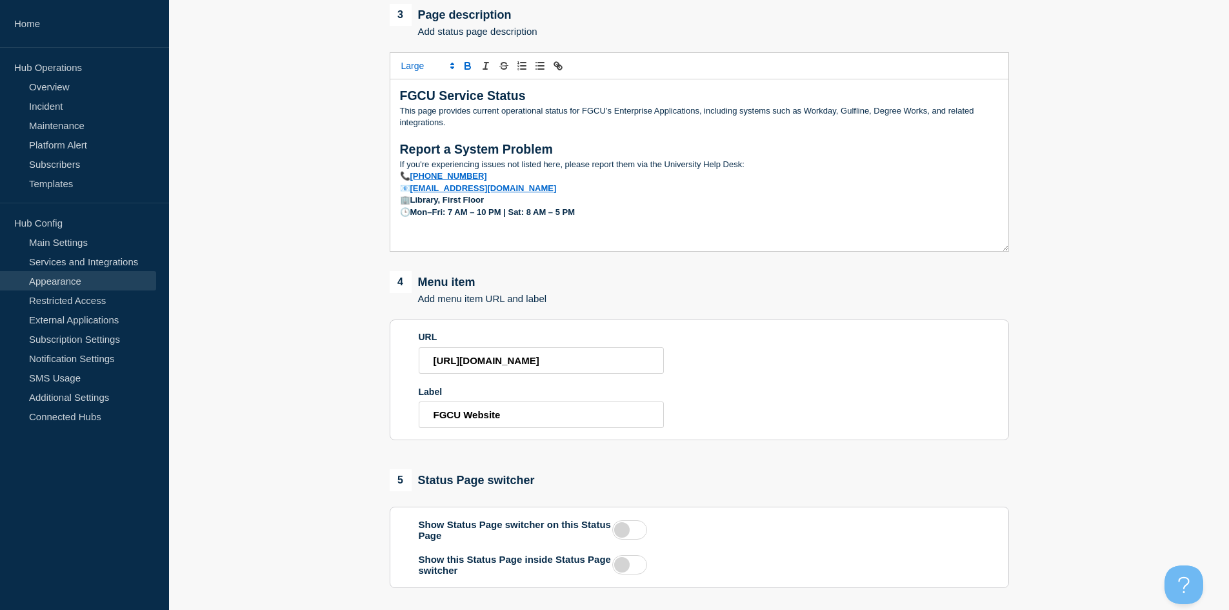
click at [636, 162] on p "If you're experiencing issues not listed here, please report them via the Unive…" at bounding box center [699, 165] width 599 height 12
click at [288, 262] on main "1 Background theme Choose background theme to appear at the top of your status …" at bounding box center [699, 96] width 1060 height 1173
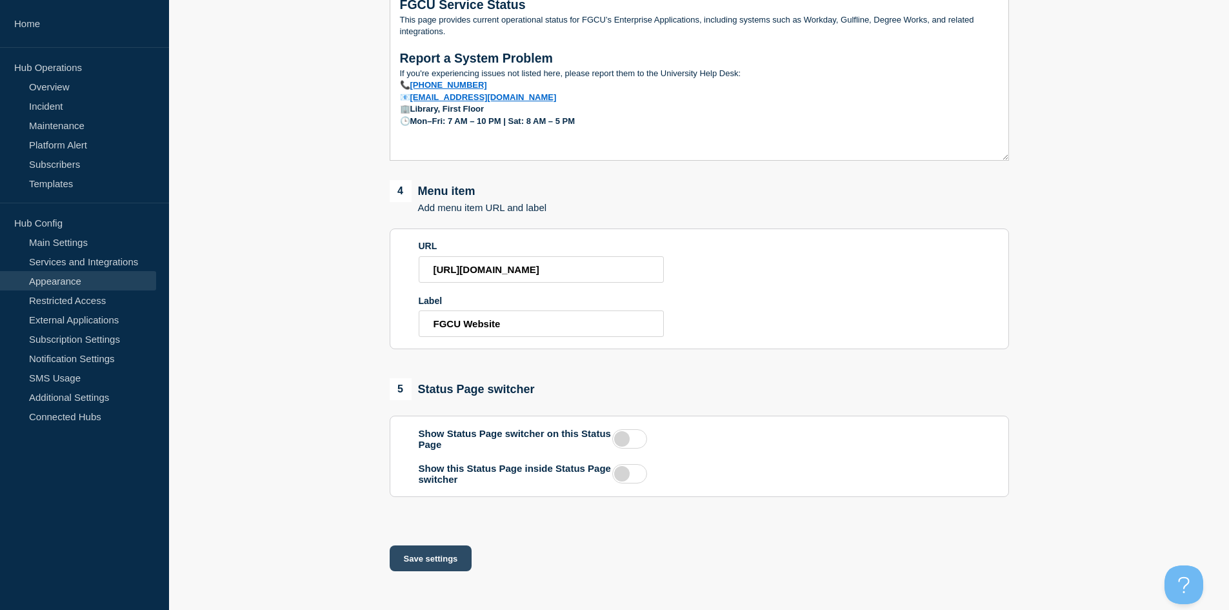
click at [436, 571] on button "Save settings" at bounding box center [431, 558] width 83 height 26
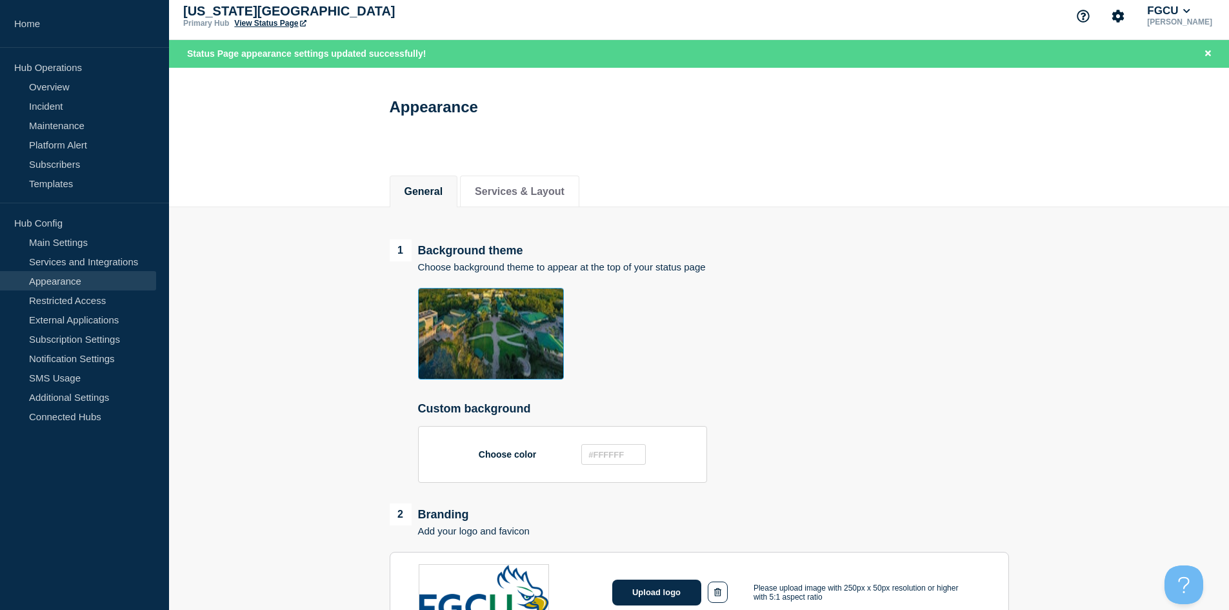
scroll to position [0, 0]
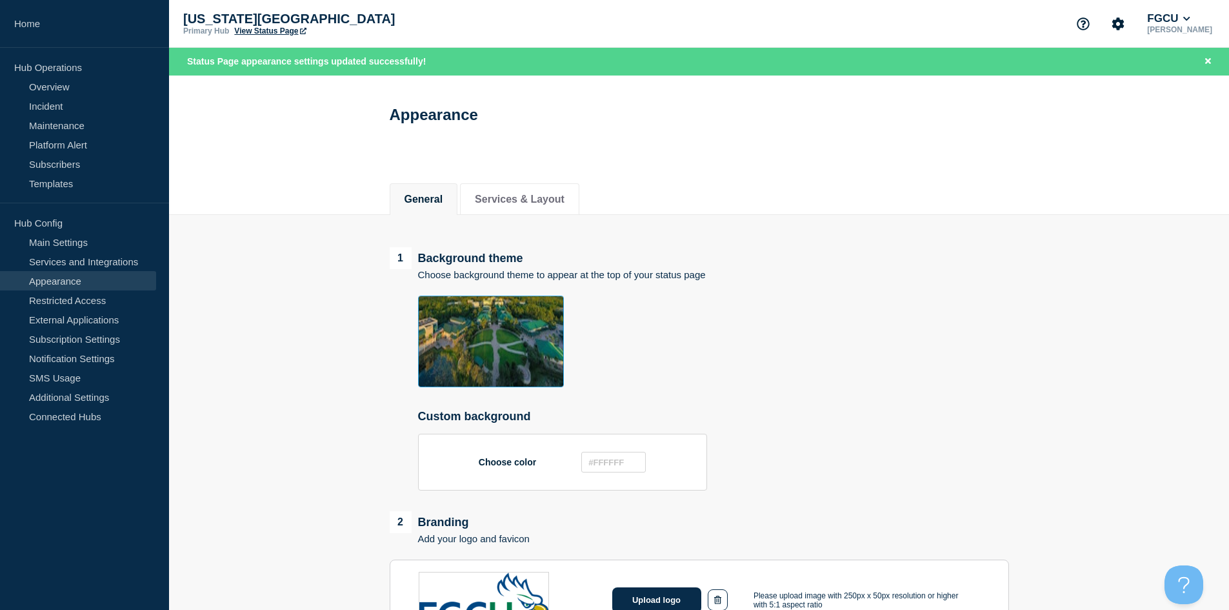
click at [56, 76] on p "Hub Operations" at bounding box center [84, 66] width 169 height 19
click at [56, 85] on link "Overview" at bounding box center [78, 86] width 156 height 19
